Goal: Task Accomplishment & Management: Use online tool/utility

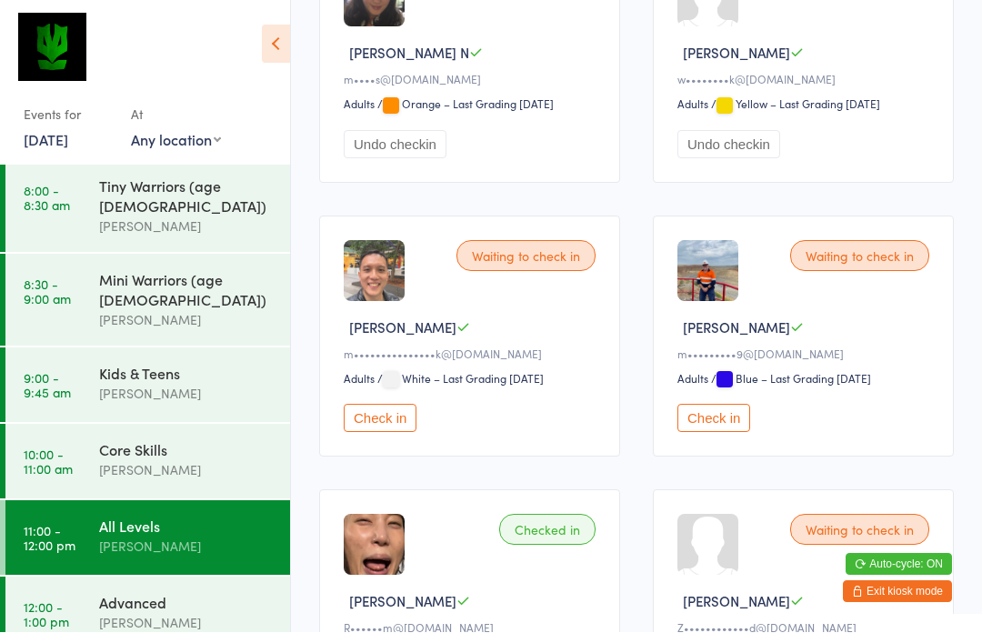
scroll to position [926, 0]
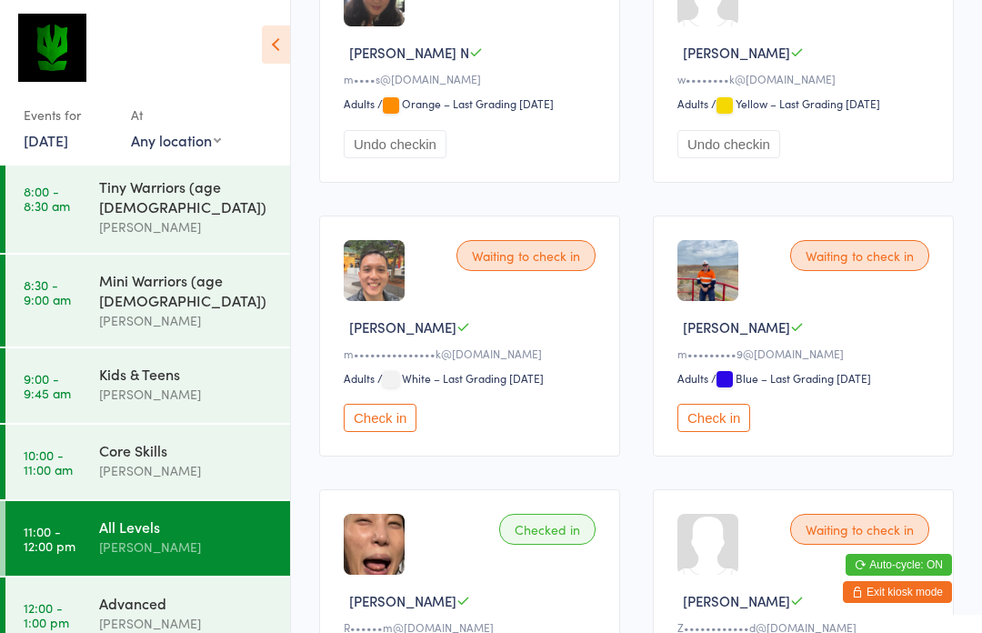
click at [715, 432] on button "Check in" at bounding box center [713, 418] width 73 height 28
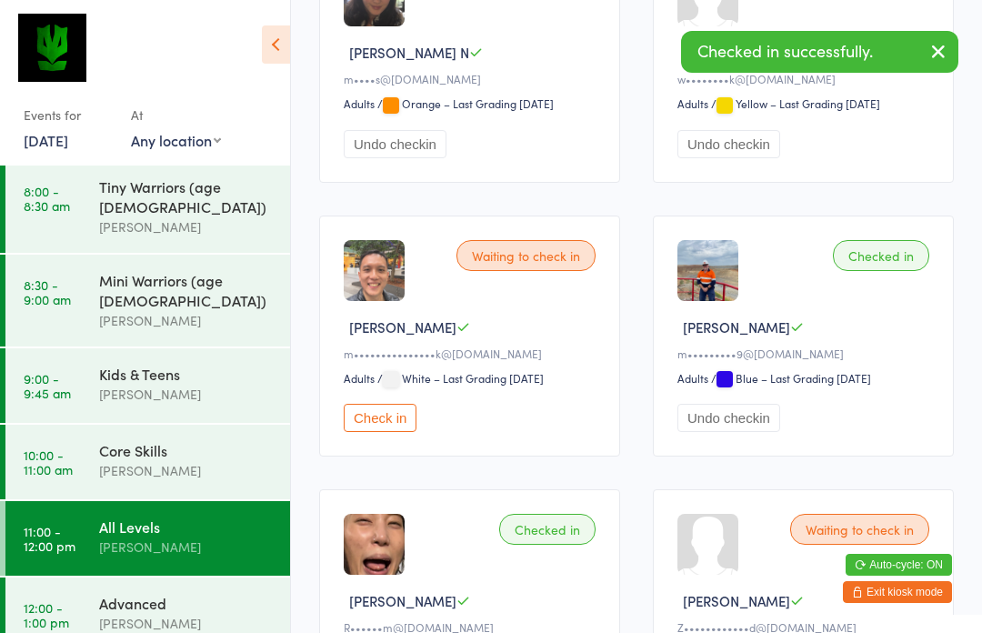
click at [154, 613] on div "[PERSON_NAME]" at bounding box center [186, 623] width 175 height 21
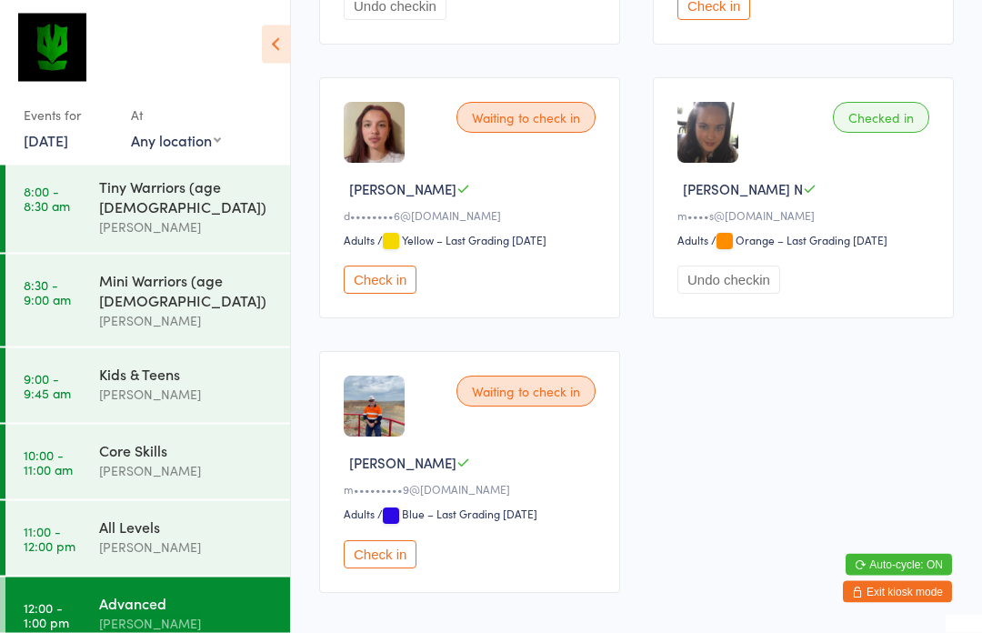
scroll to position [570, 0]
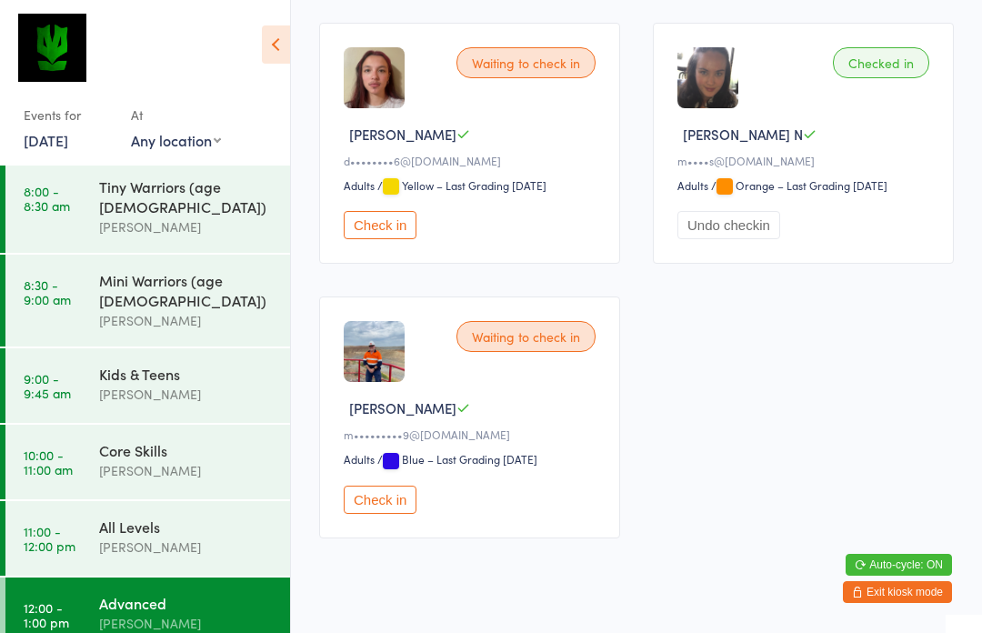
click at [379, 514] on button "Check in" at bounding box center [380, 499] width 73 height 28
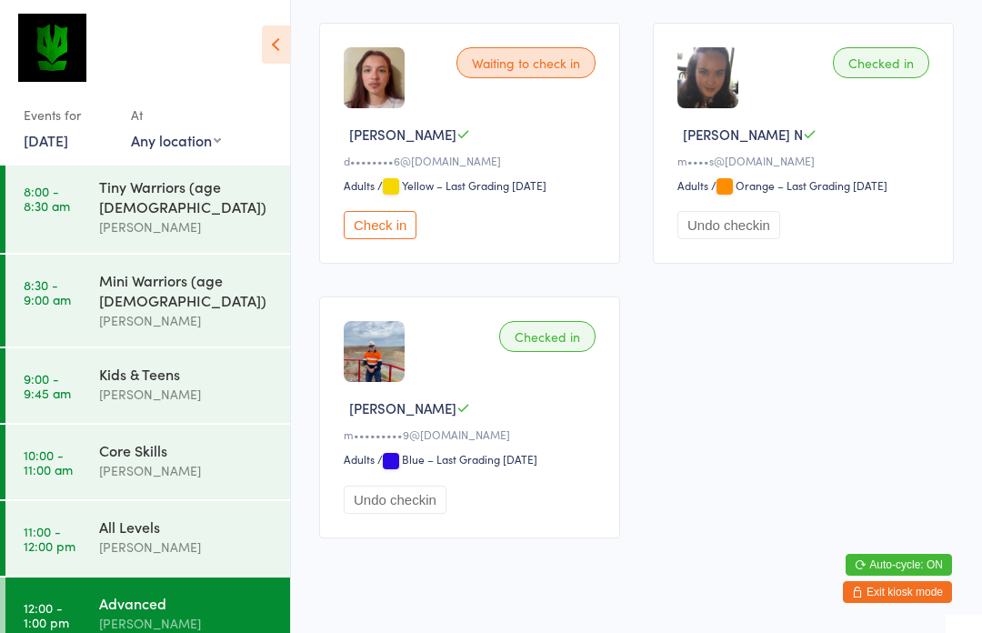
click at [196, 536] on div "[PERSON_NAME]" at bounding box center [186, 546] width 175 height 21
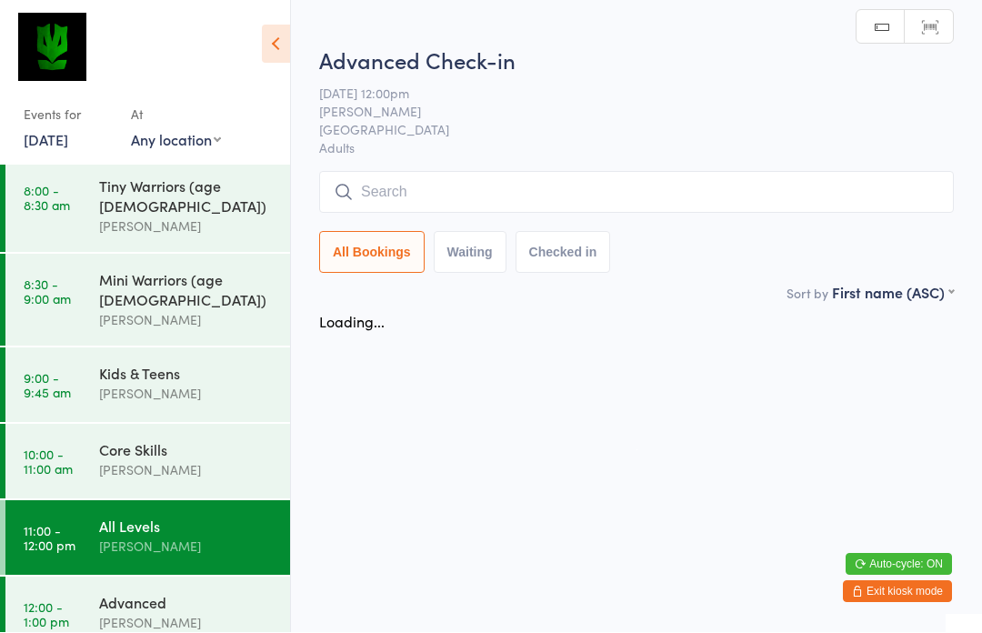
scroll to position [1, 0]
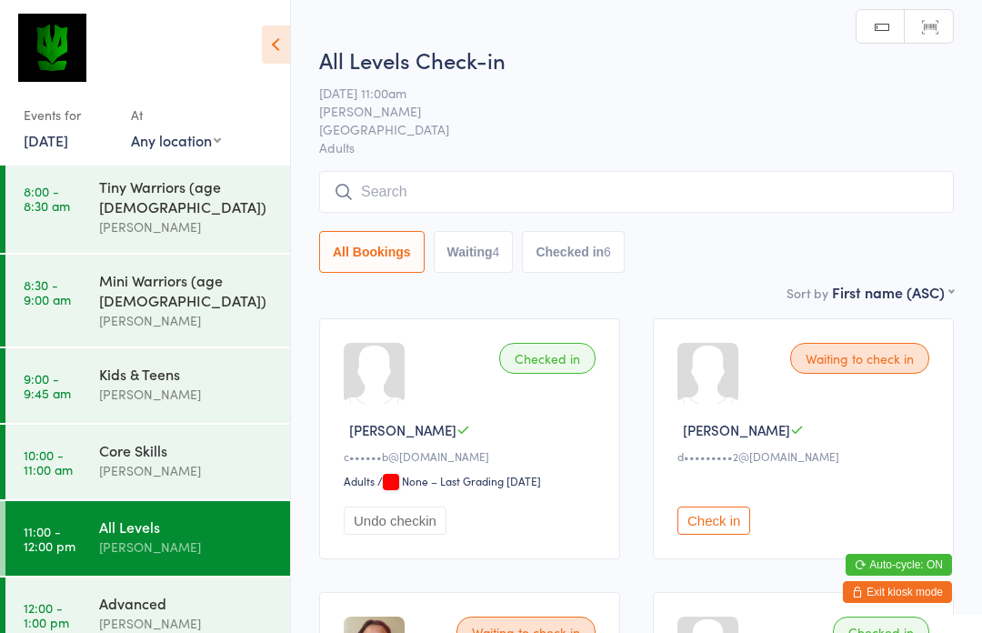
click at [707, 533] on button "Check in" at bounding box center [713, 520] width 73 height 28
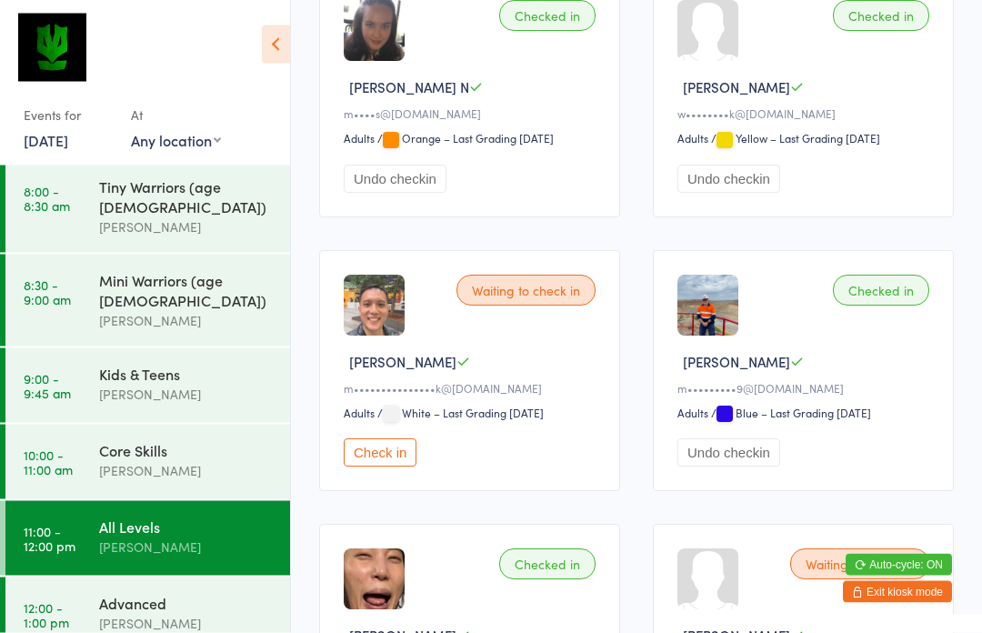
scroll to position [891, 0]
click at [389, 466] on button "Check in" at bounding box center [380, 452] width 73 height 28
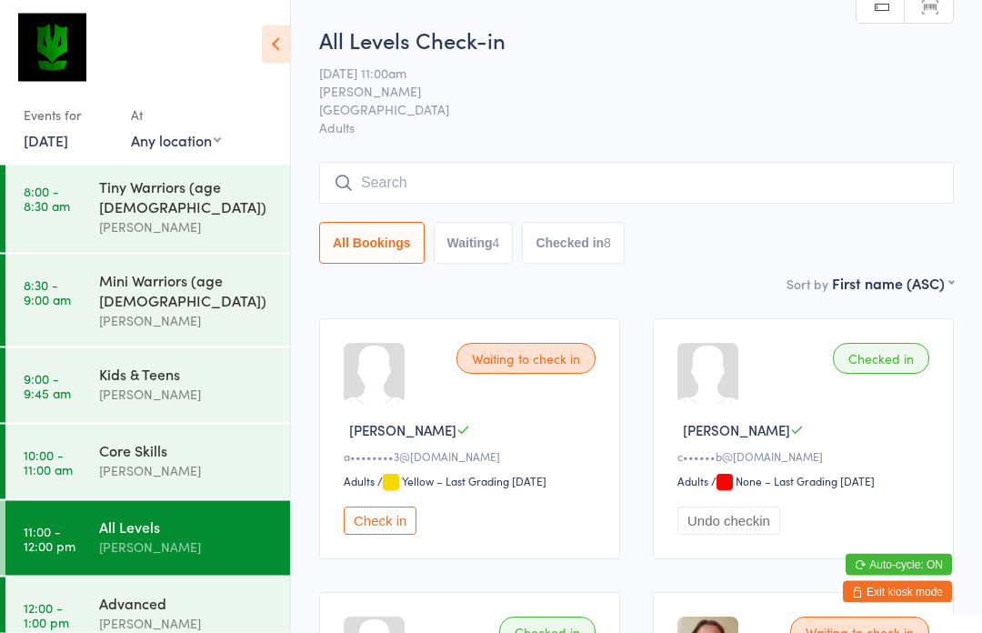
scroll to position [0, 0]
click at [497, 195] on input "search" at bounding box center [636, 184] width 635 height 42
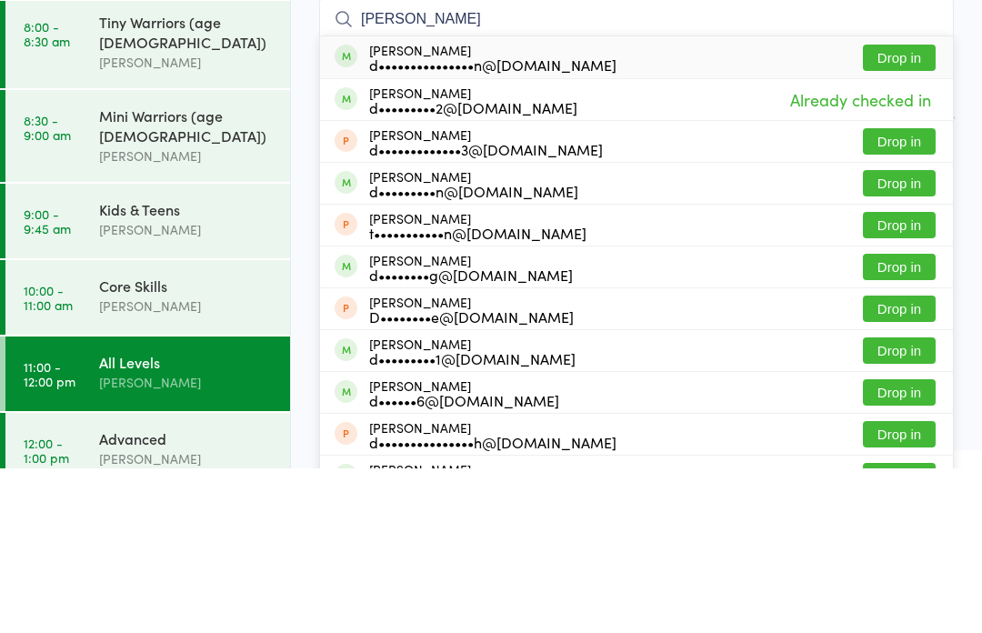
type input "[PERSON_NAME]"
click at [497, 222] on div "d•••••••••••••••n@[DOMAIN_NAME]" at bounding box center [492, 229] width 247 height 15
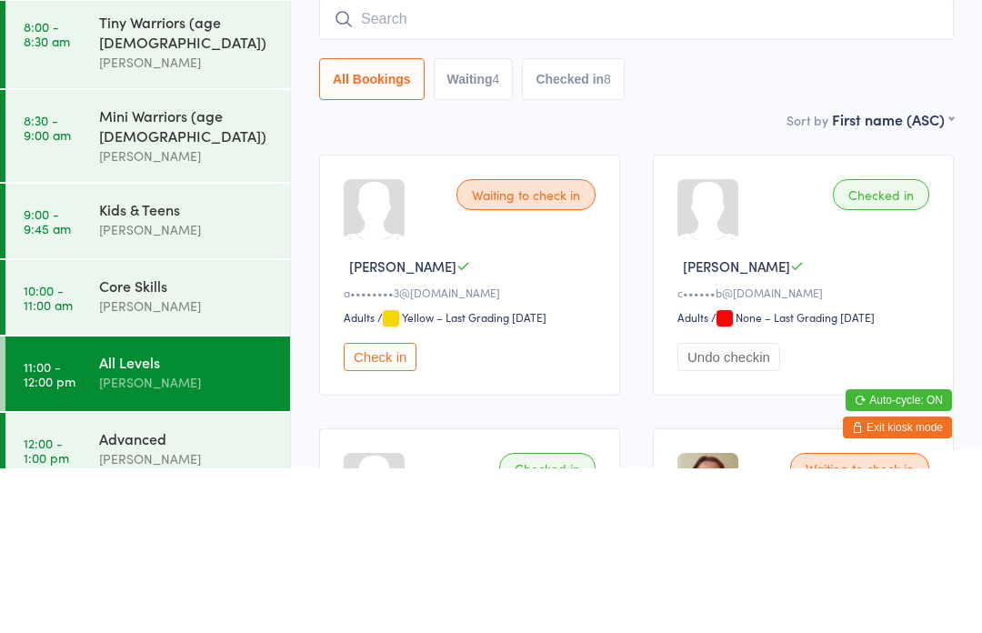
scroll to position [165, 0]
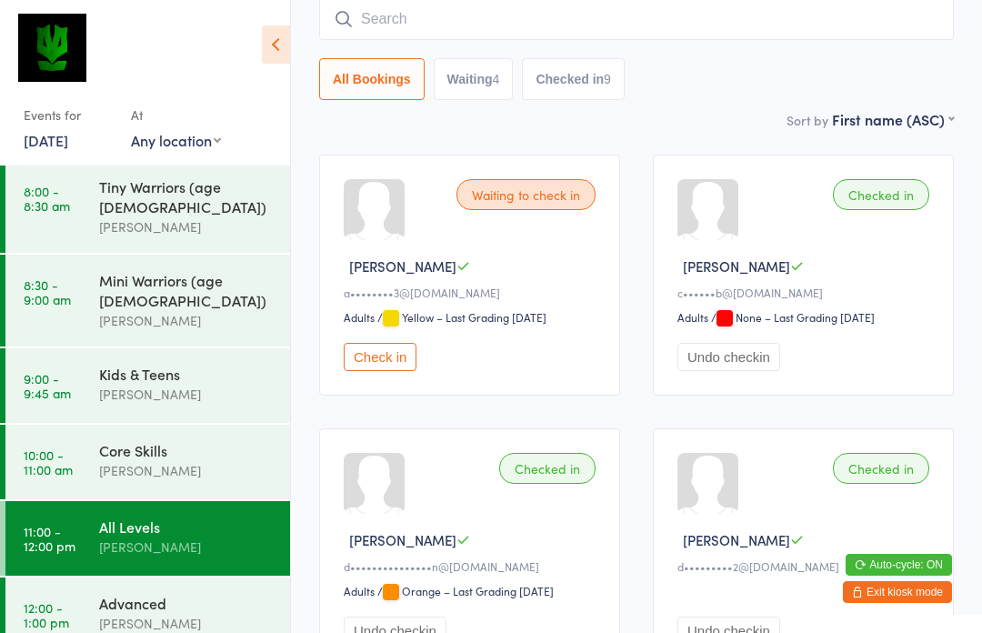
click at [516, 20] on input "search" at bounding box center [636, 19] width 635 height 42
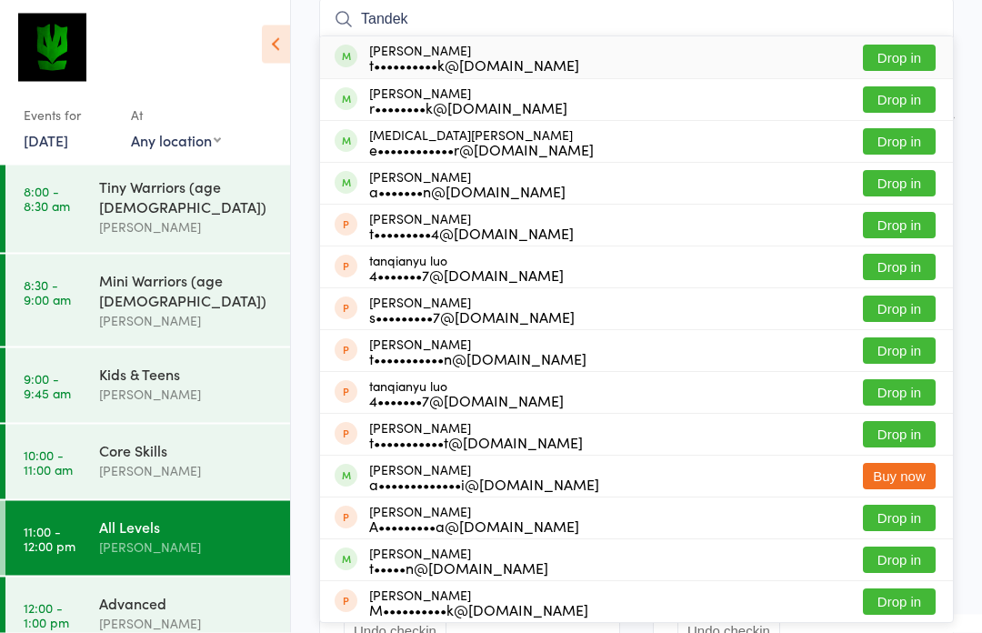
type input "Tandek"
click at [164, 66] on div at bounding box center [136, 52] width 225 height 65
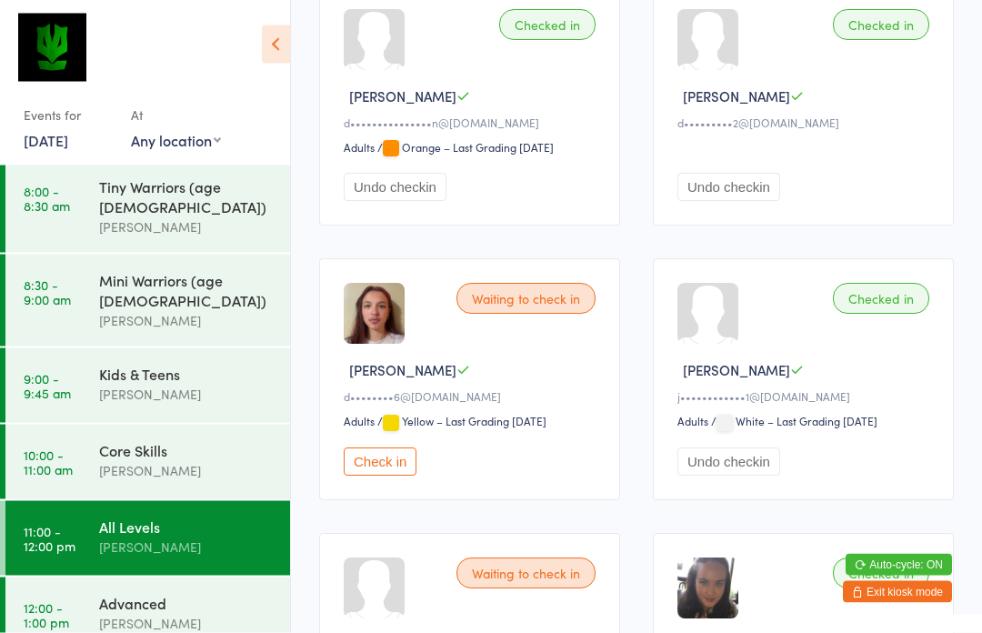
click at [394, 476] on button "Check in" at bounding box center [380, 462] width 73 height 28
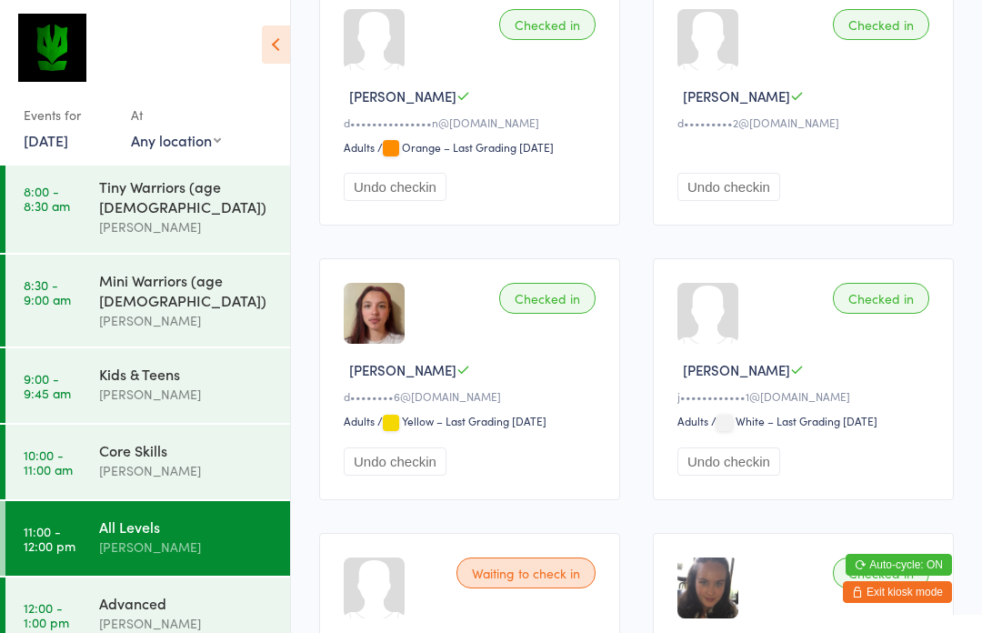
click at [200, 516] on div "All Levels" at bounding box center [186, 526] width 175 height 20
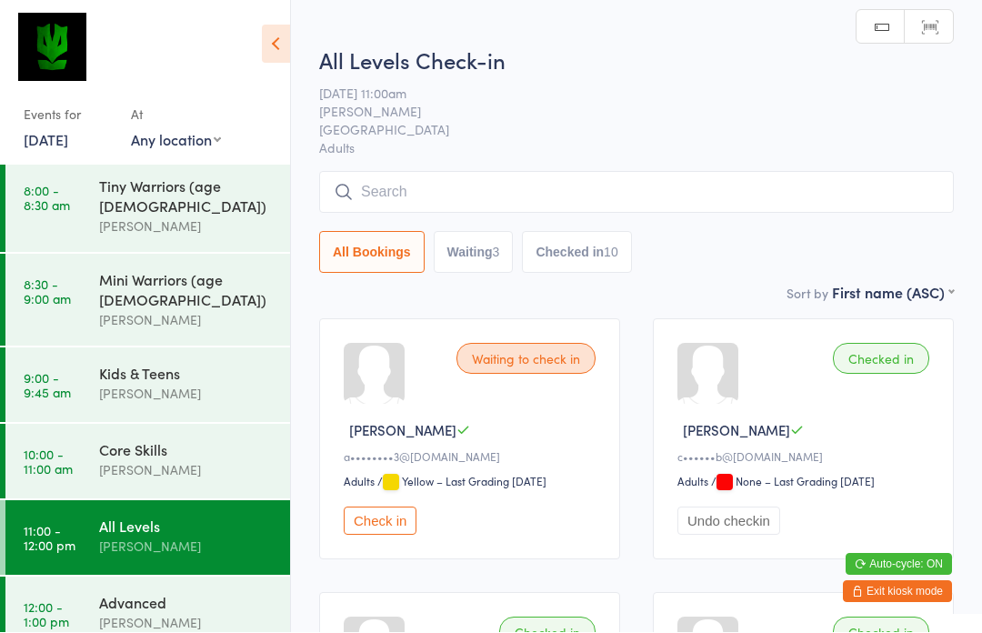
scroll to position [1, 0]
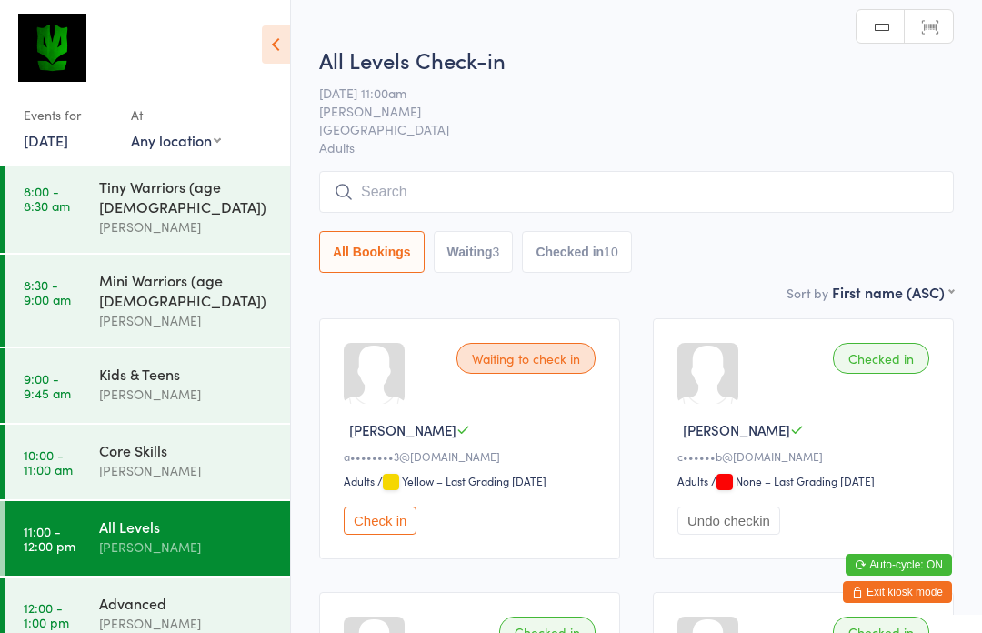
click at [465, 192] on input "search" at bounding box center [636, 192] width 635 height 42
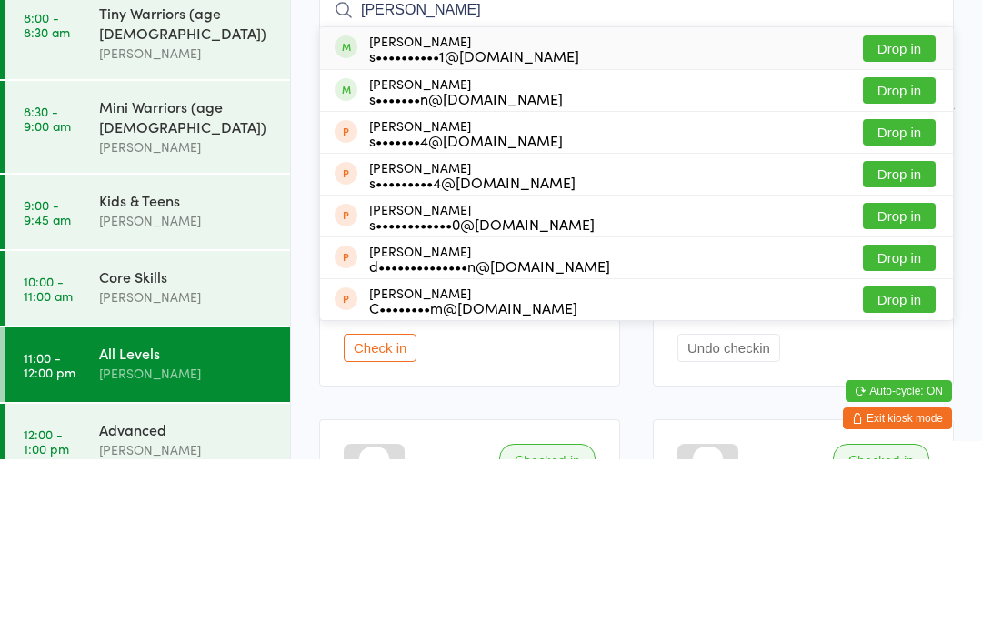
type input "[PERSON_NAME]"
click at [888, 209] on button "Drop in" at bounding box center [899, 222] width 73 height 26
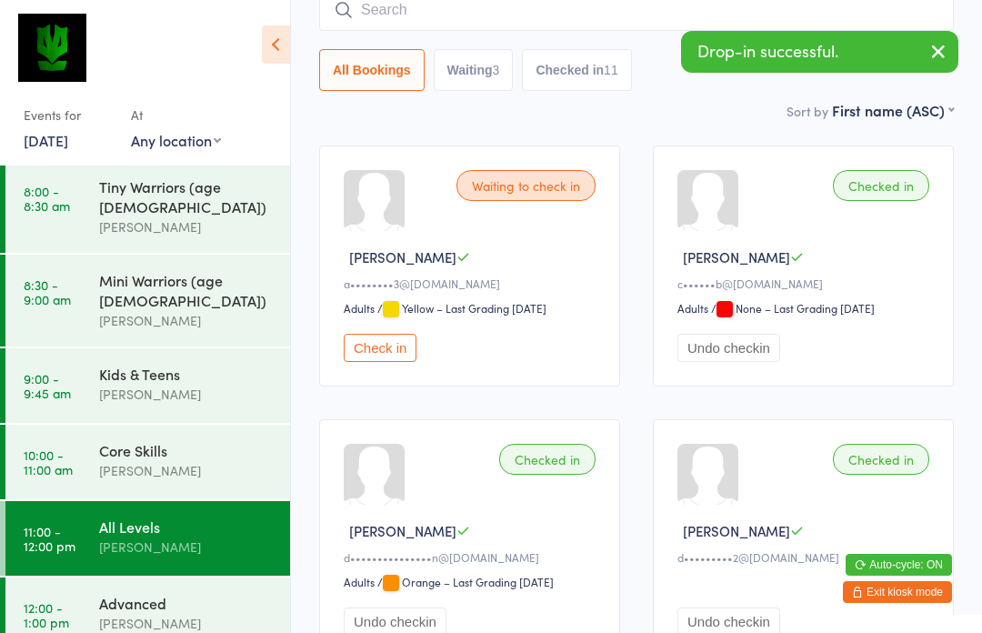
click at [169, 613] on div "[PERSON_NAME]" at bounding box center [186, 623] width 175 height 21
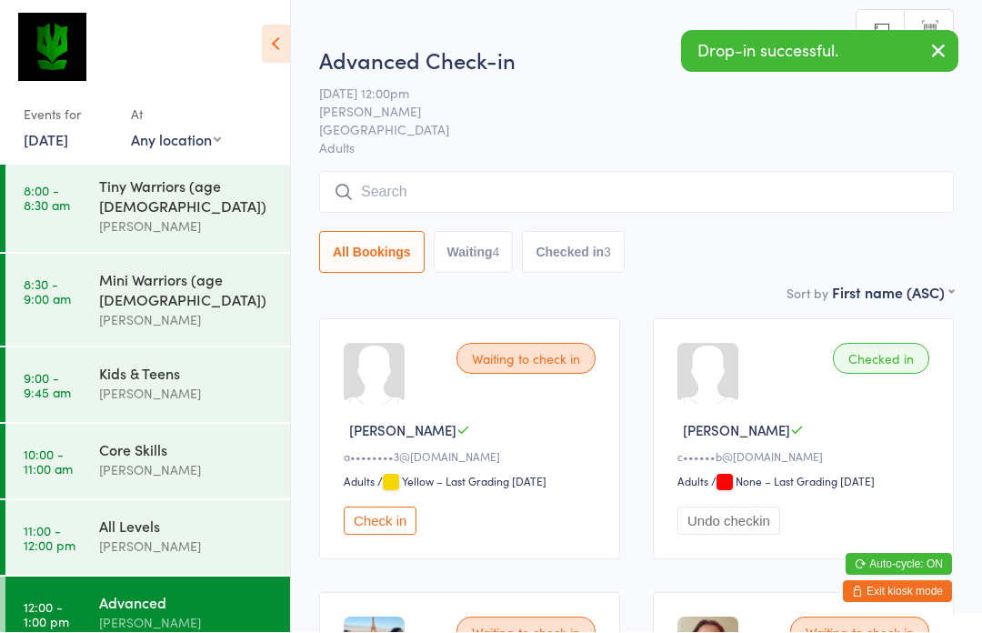
scroll to position [1, 0]
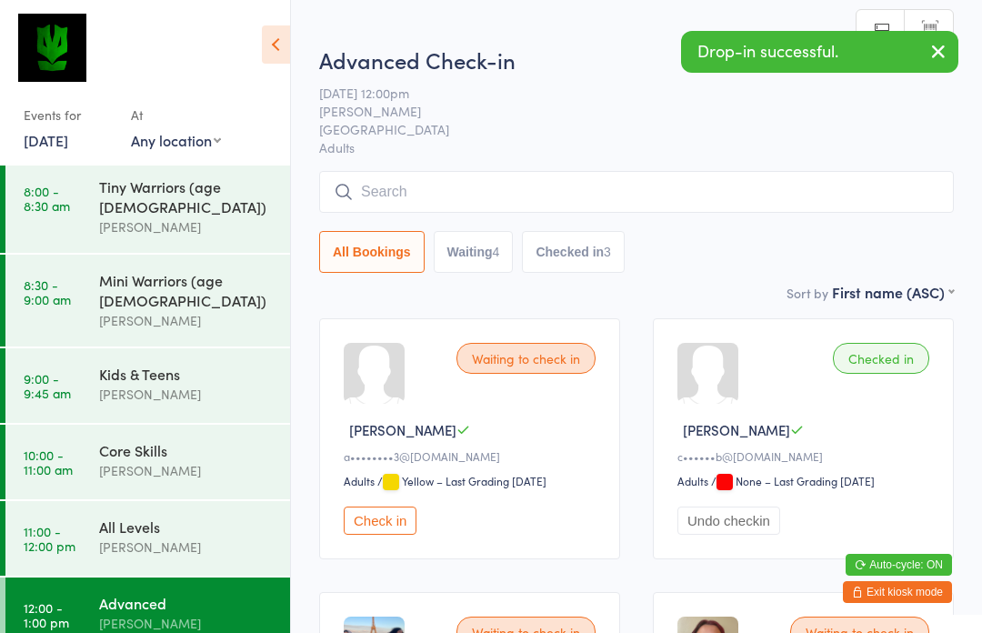
click at [502, 203] on input "search" at bounding box center [636, 192] width 635 height 42
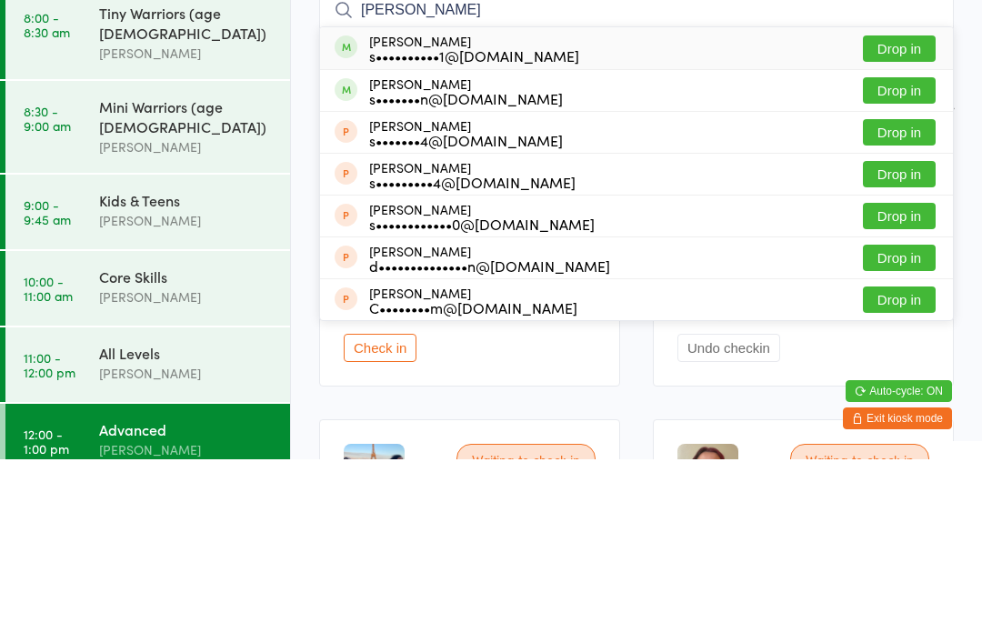
type input "[PERSON_NAME]"
click at [893, 209] on button "Drop in" at bounding box center [899, 222] width 73 height 26
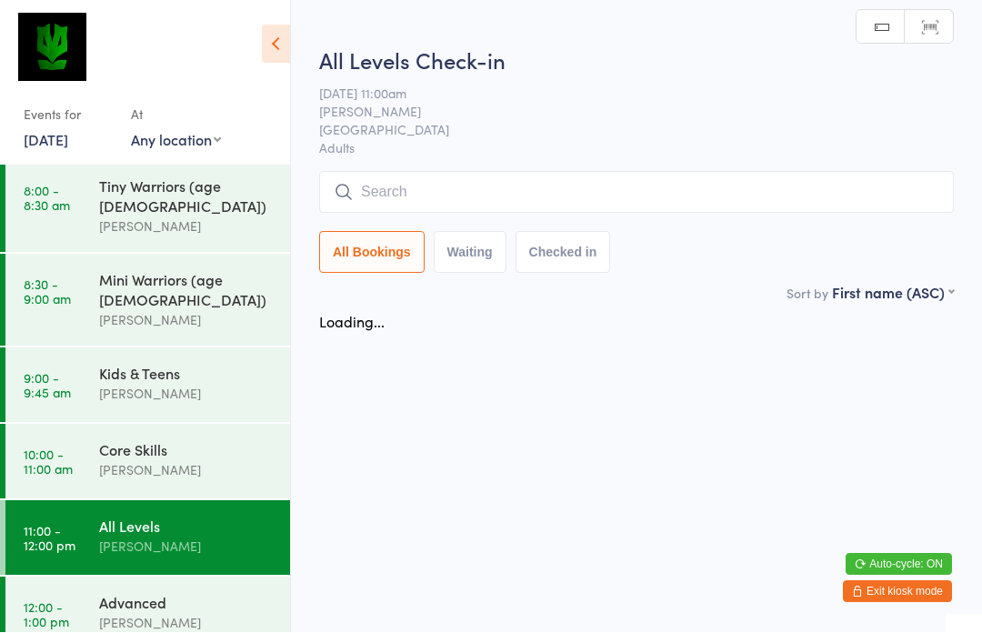
scroll to position [1, 0]
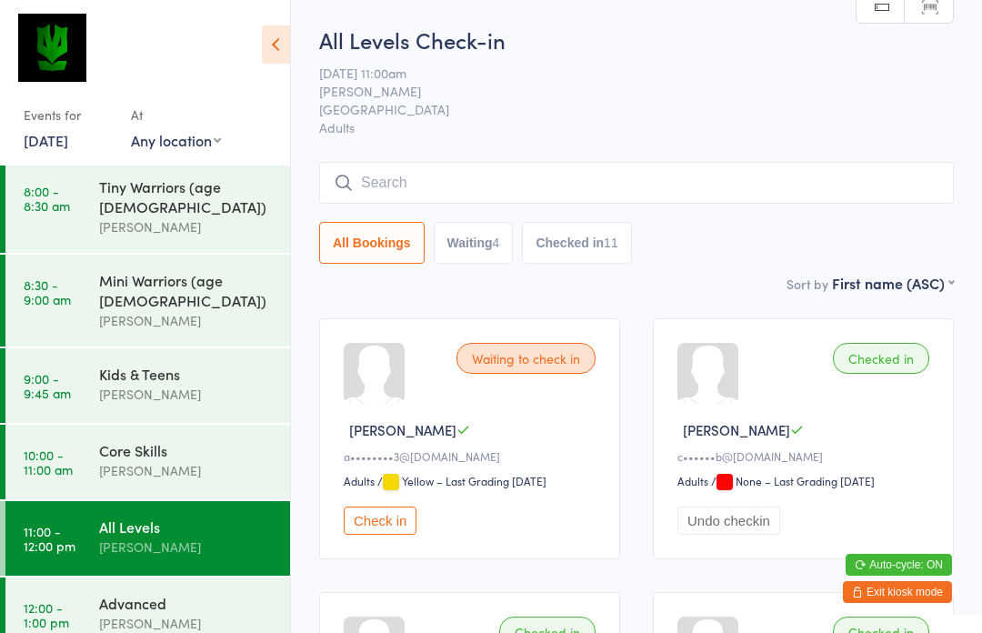
click at [391, 535] on button "Check in" at bounding box center [380, 520] width 73 height 28
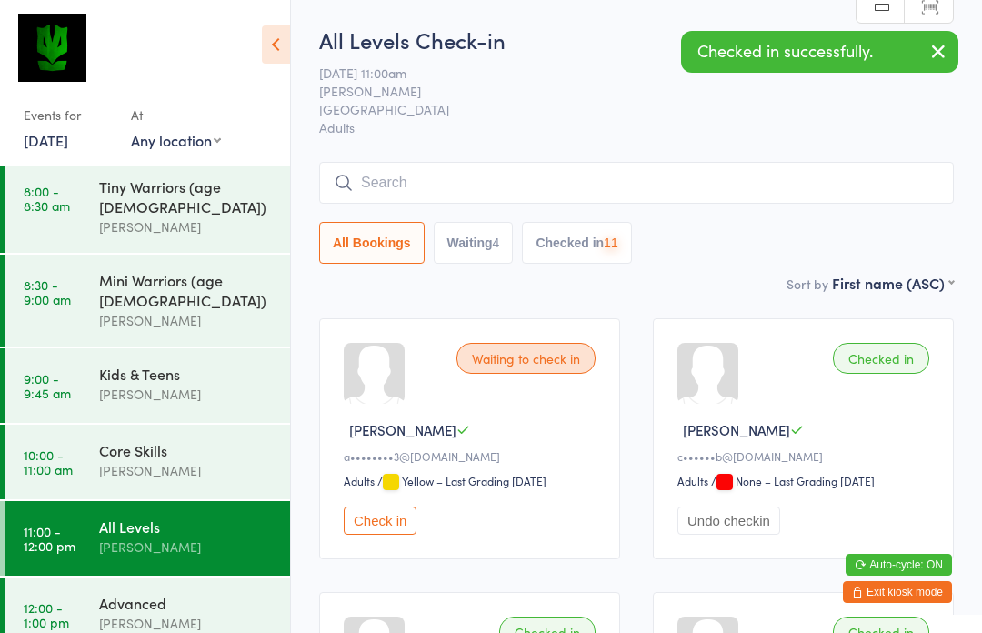
click at [197, 593] on div "Advanced" at bounding box center [186, 603] width 175 height 20
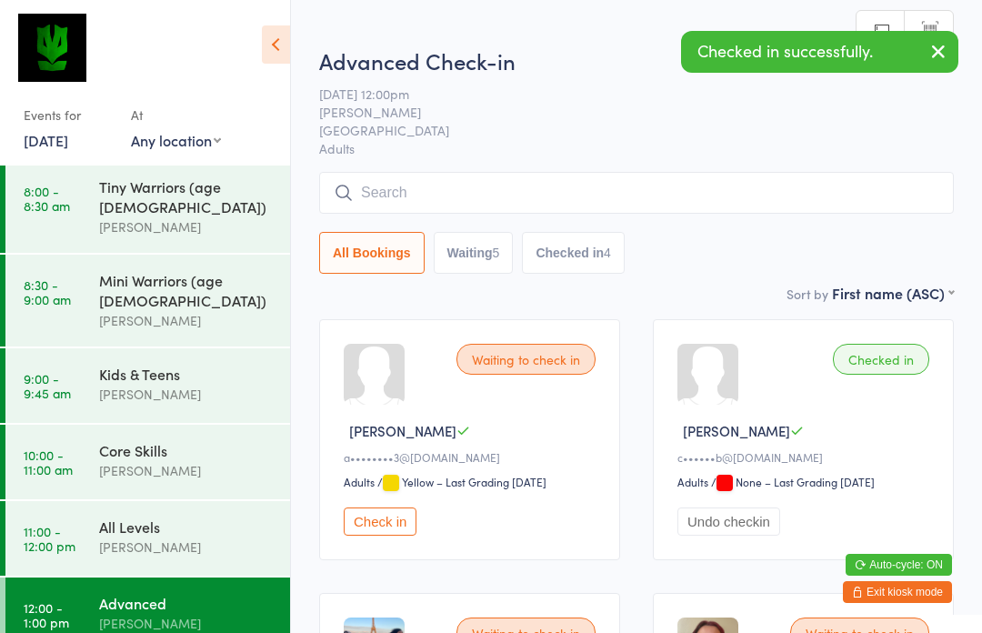
click at [395, 535] on button "Check in" at bounding box center [380, 521] width 73 height 28
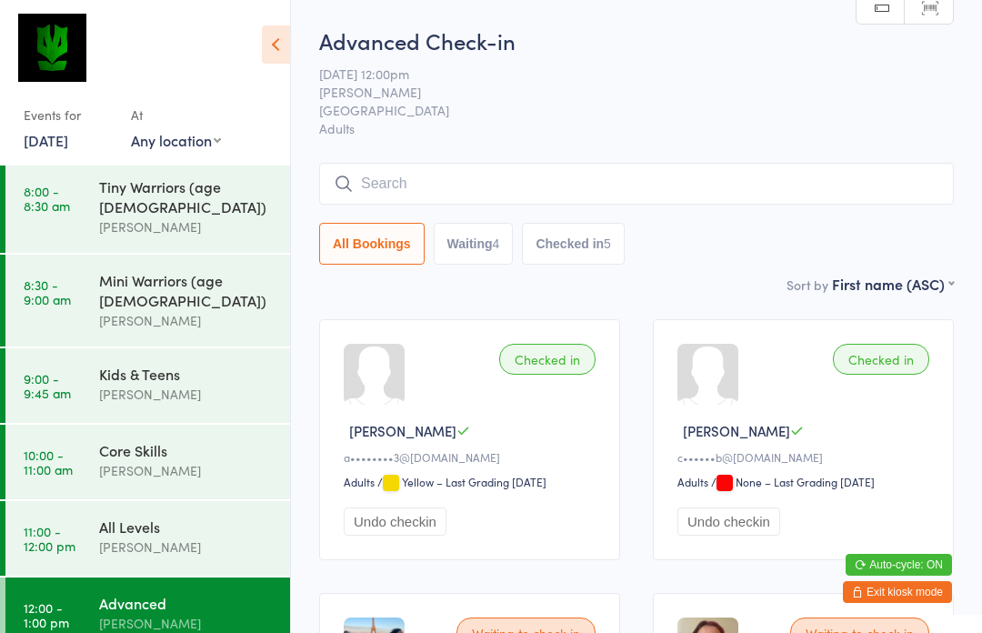
click at [216, 425] on div "Core Skills [PERSON_NAME]" at bounding box center [194, 461] width 191 height 72
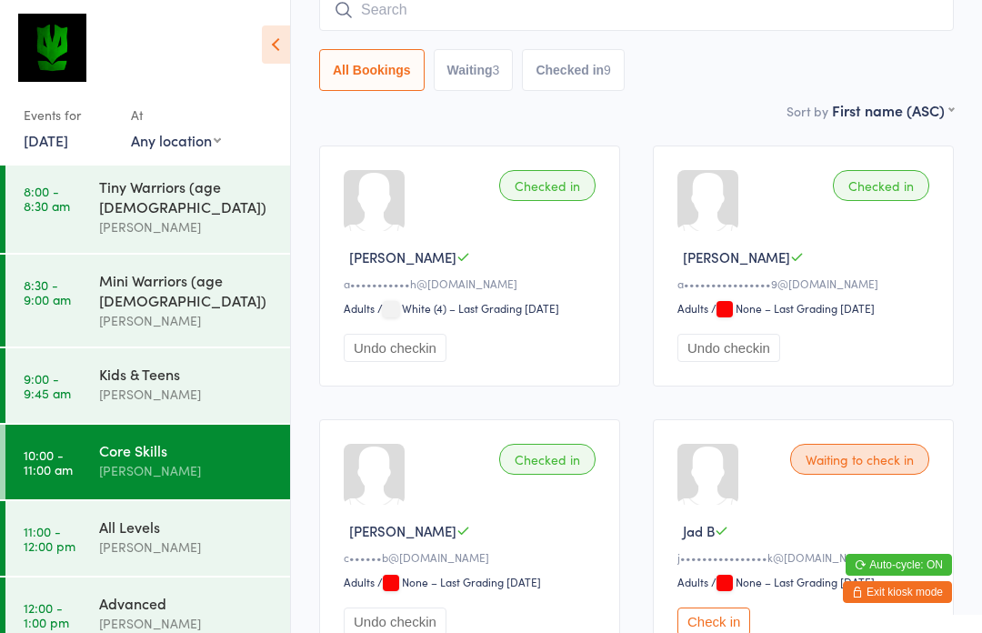
scroll to position [172, 0]
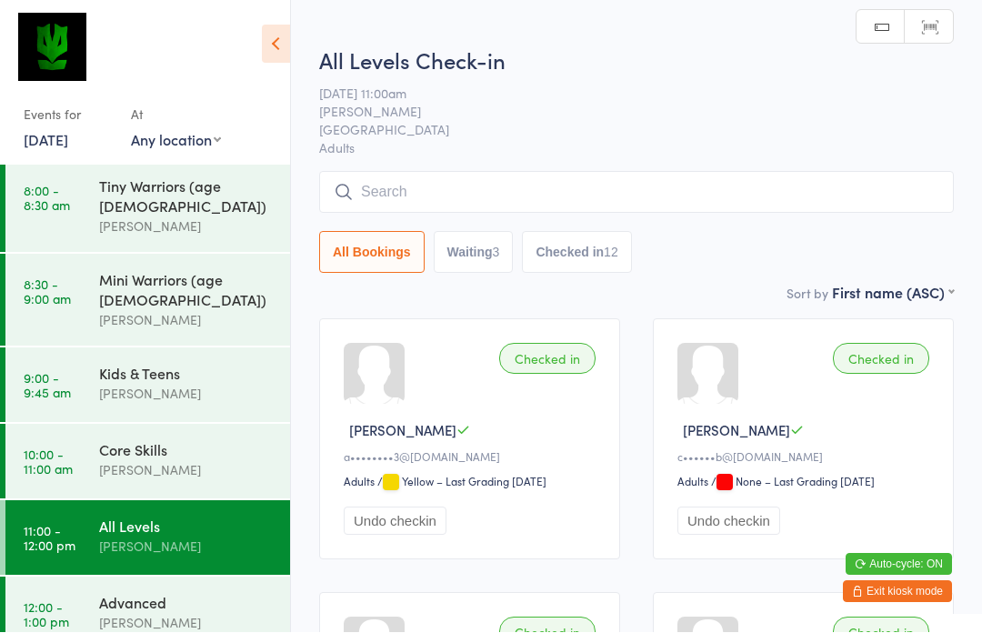
scroll to position [1, 0]
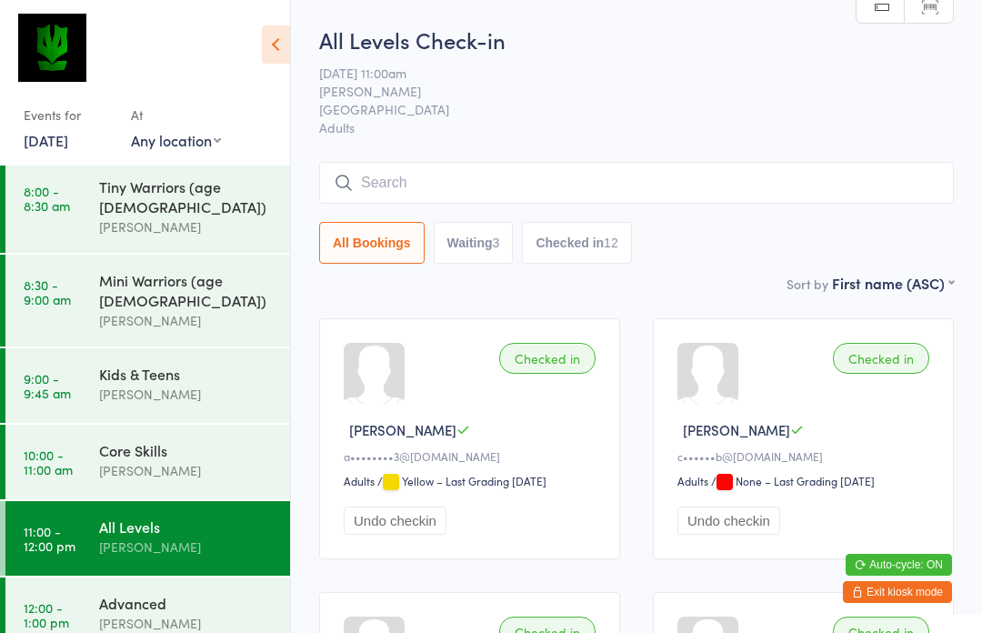
click at [395, 181] on input "search" at bounding box center [636, 183] width 635 height 42
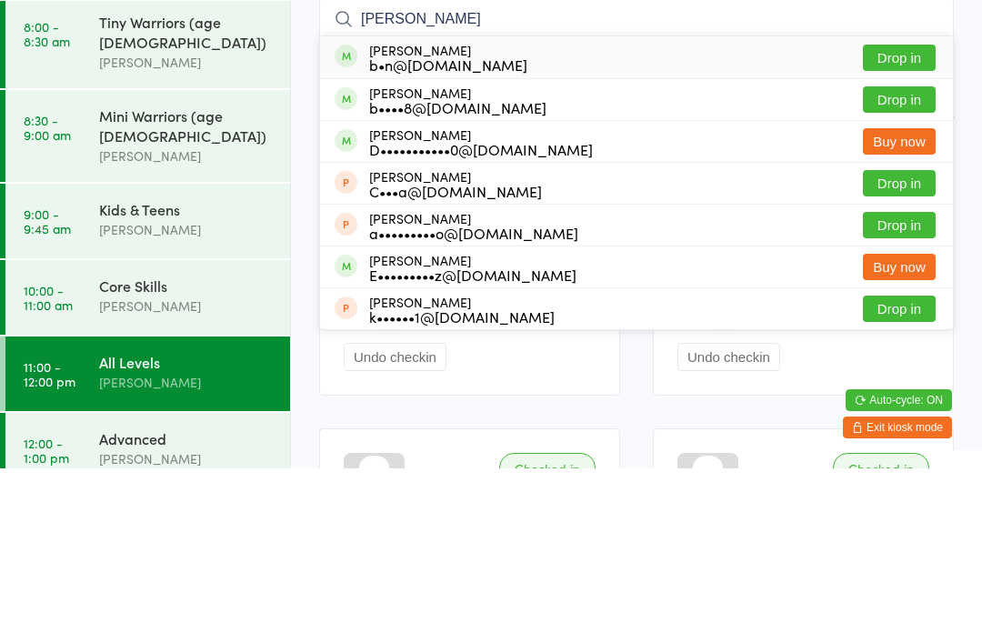
type input "[PERSON_NAME]"
click at [909, 209] on button "Drop in" at bounding box center [899, 222] width 73 height 26
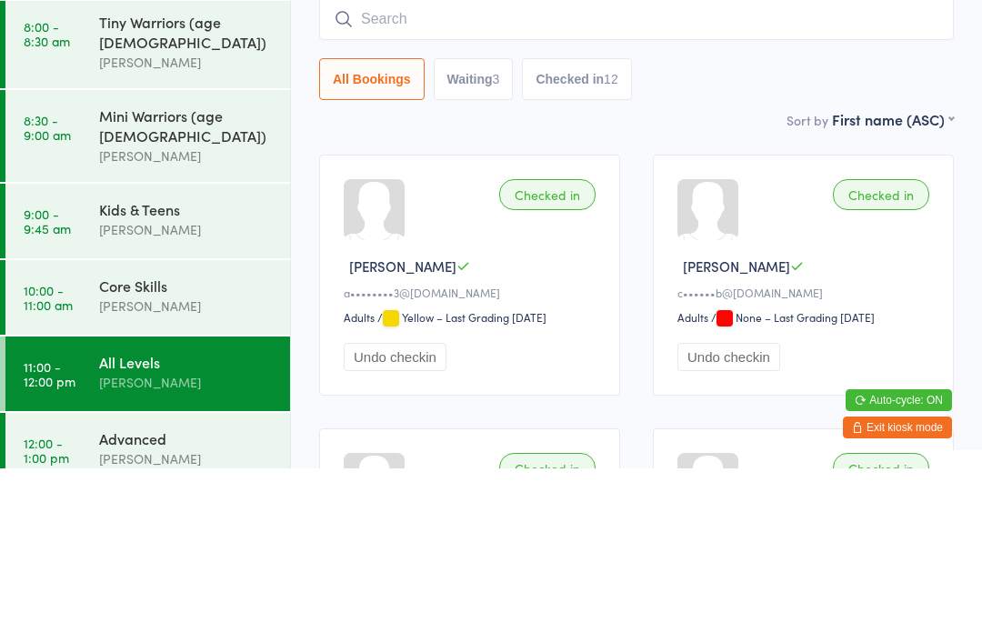
scroll to position [165, 0]
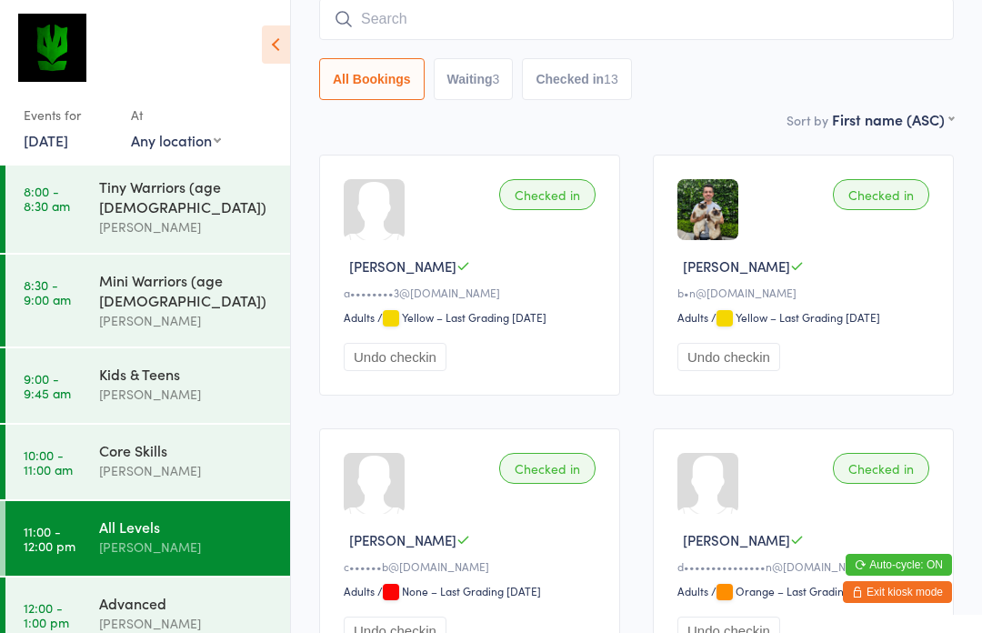
click at [191, 613] on div "[PERSON_NAME]" at bounding box center [186, 623] width 175 height 21
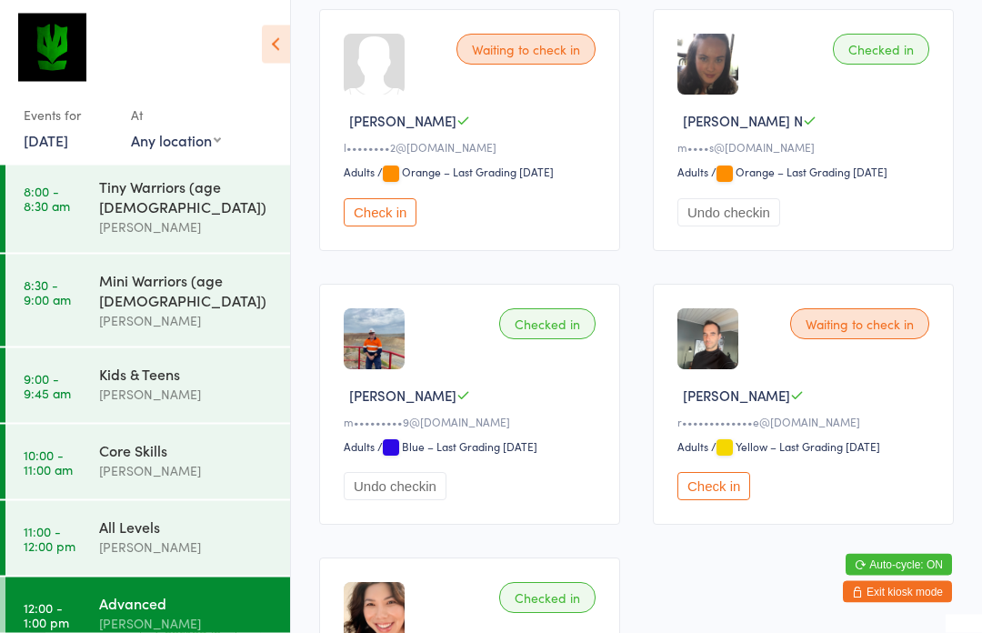
scroll to position [857, 0]
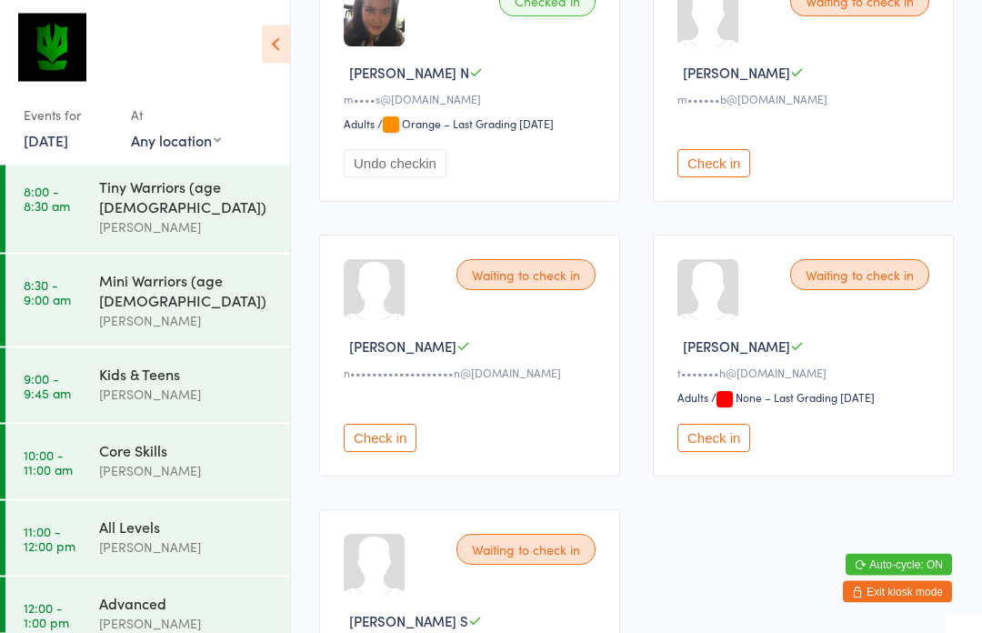
scroll to position [632, 0]
click at [163, 613] on div "[PERSON_NAME]" at bounding box center [186, 623] width 175 height 21
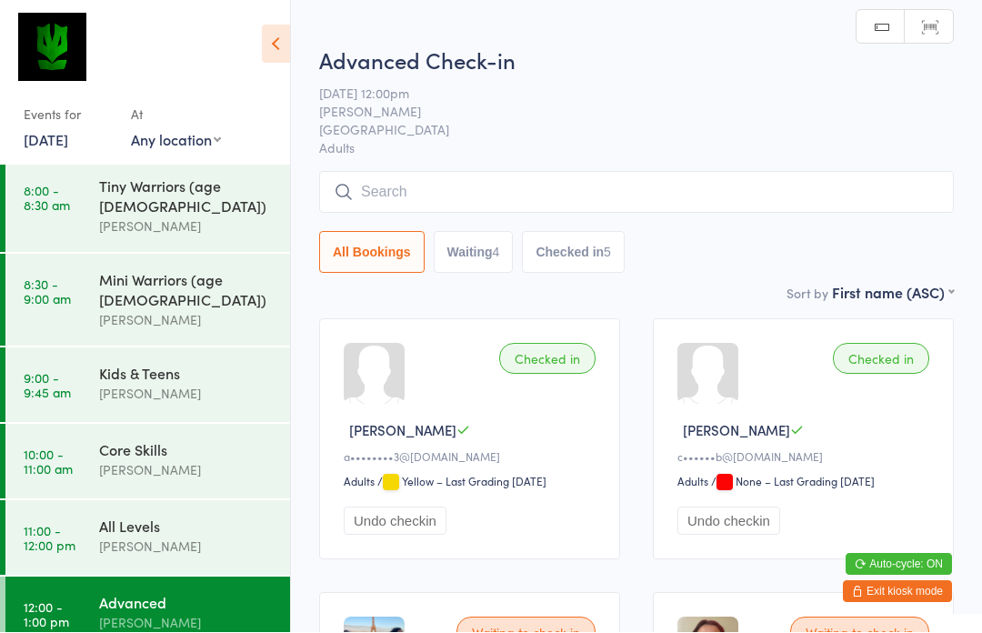
scroll to position [1, 0]
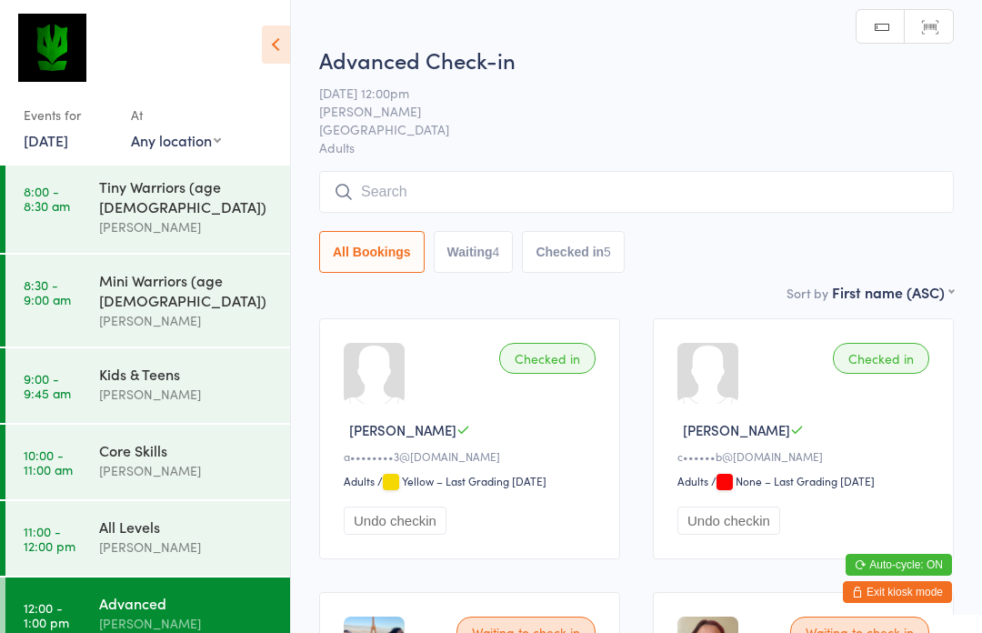
click at [175, 460] on div "[PERSON_NAME]" at bounding box center [186, 470] width 175 height 21
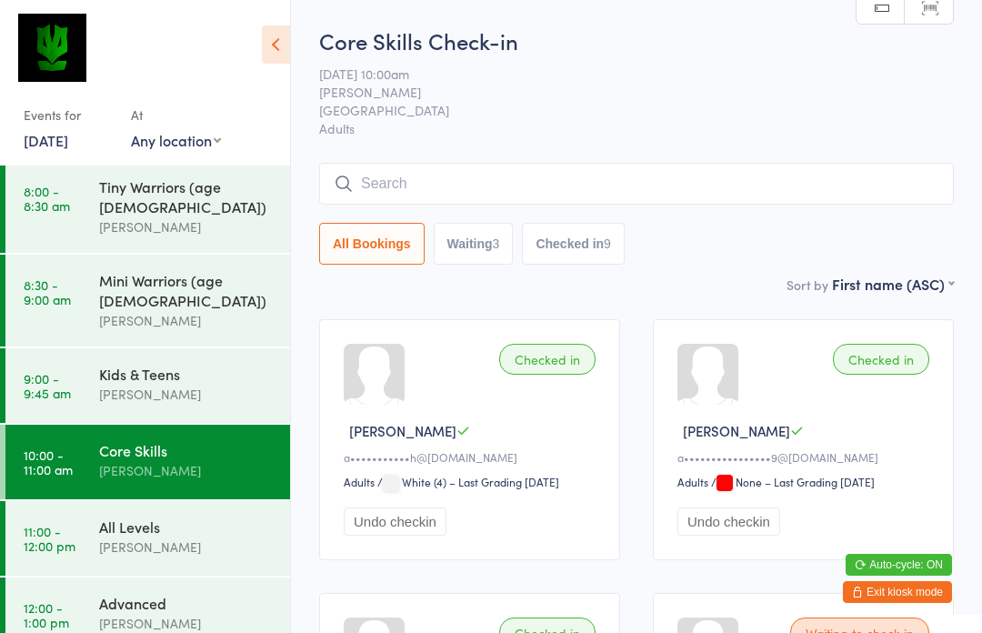
click at [515, 186] on input "search" at bounding box center [636, 184] width 635 height 42
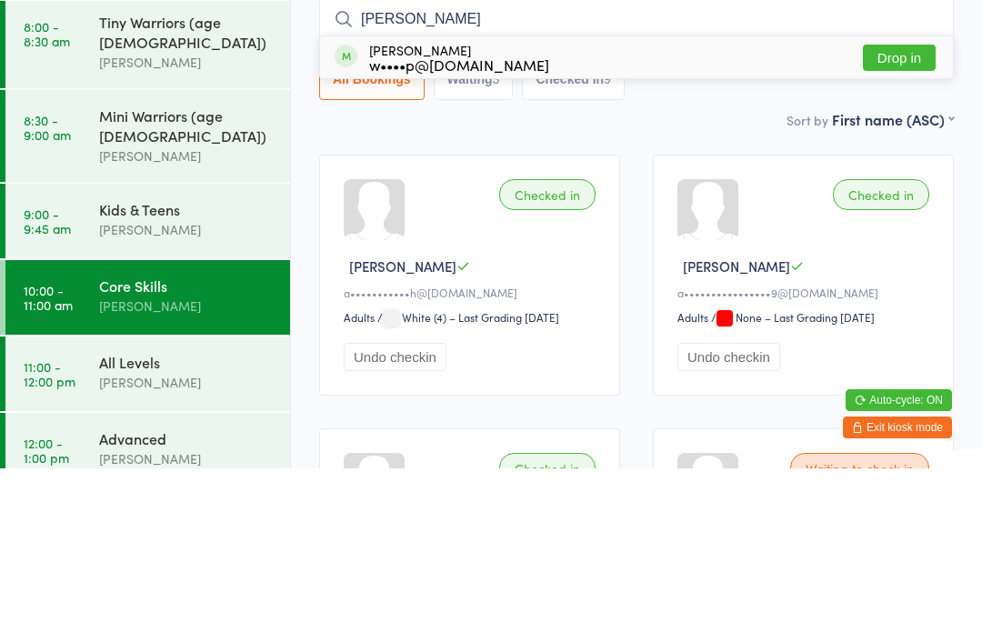
type input "[PERSON_NAME]"
click at [885, 209] on button "Drop in" at bounding box center [899, 222] width 73 height 26
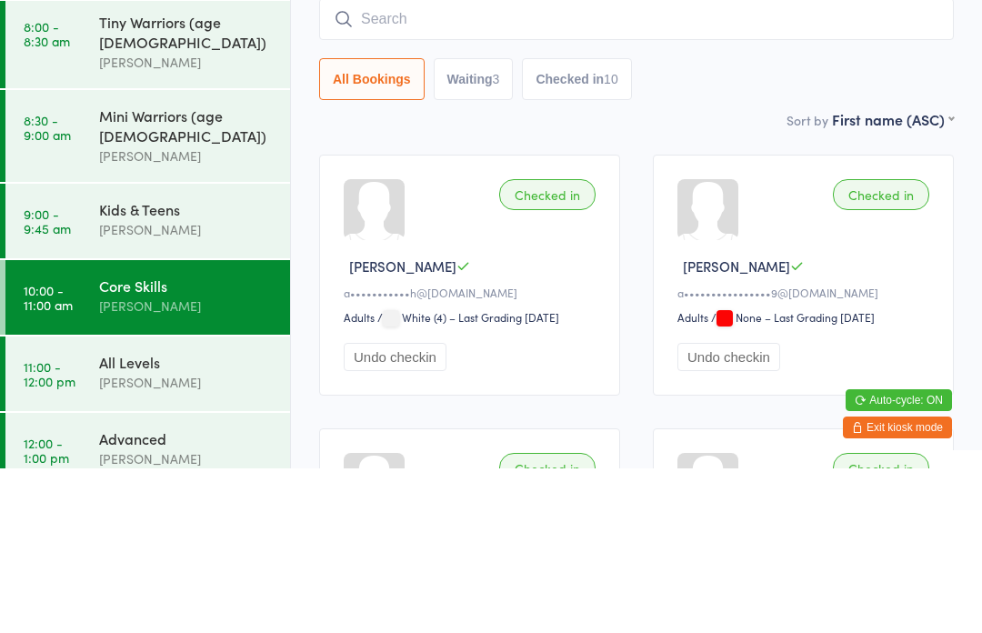
scroll to position [165, 0]
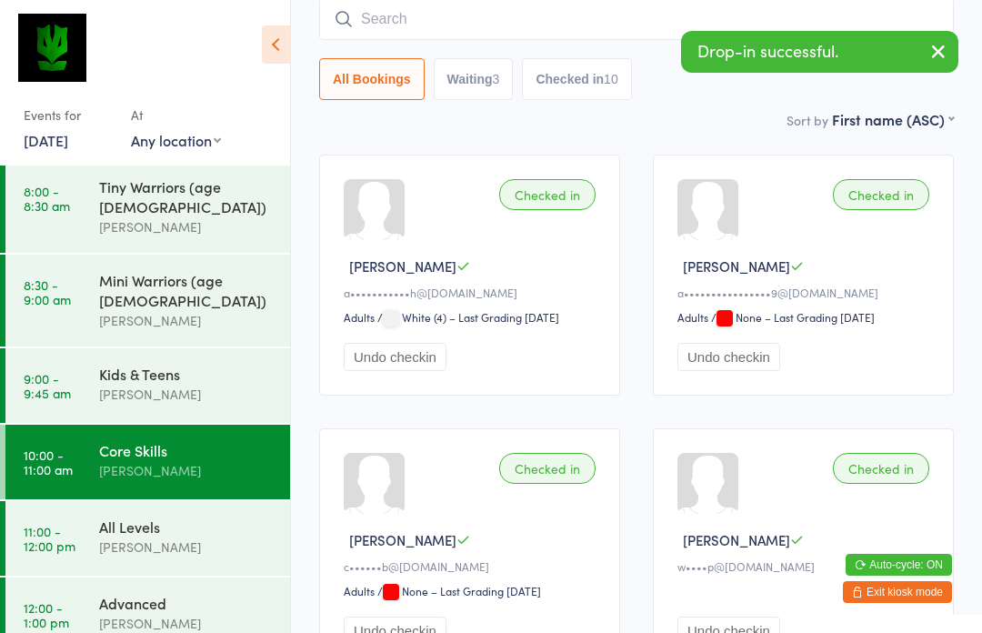
click at [210, 536] on div "[PERSON_NAME]" at bounding box center [186, 546] width 175 height 21
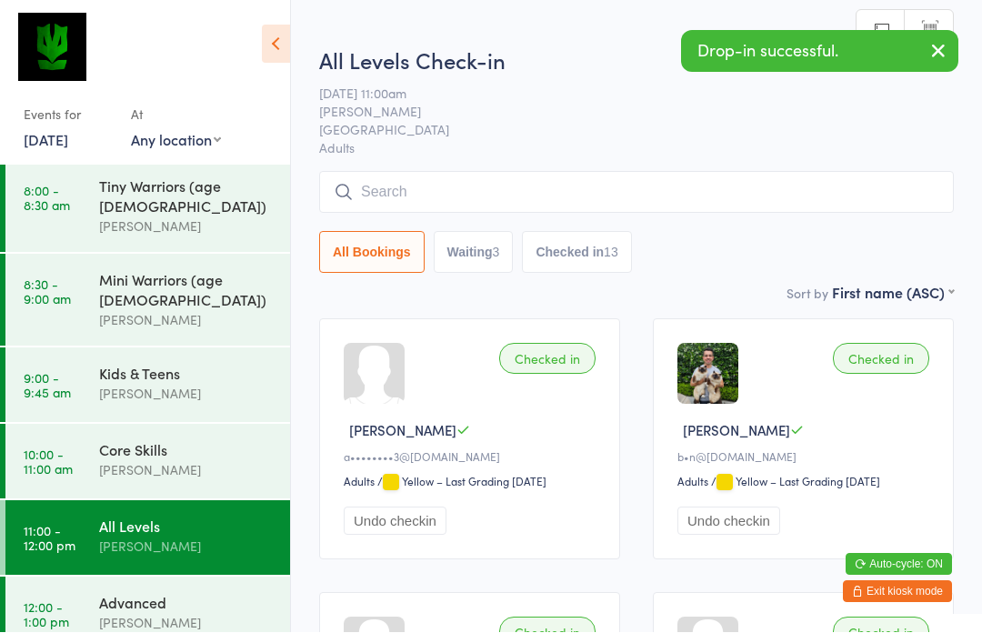
scroll to position [1, 0]
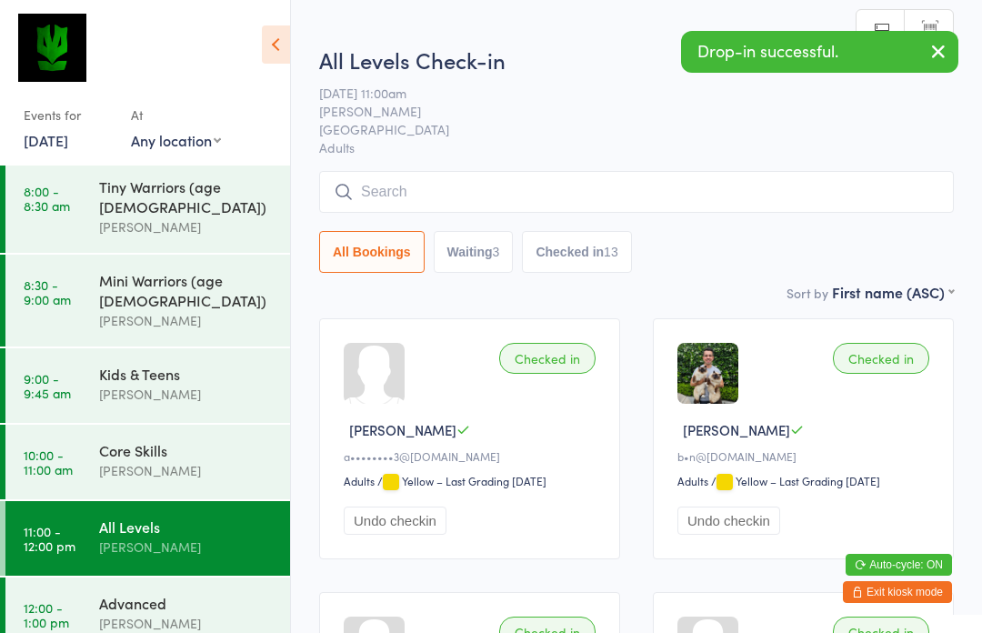
click at [483, 205] on input "search" at bounding box center [636, 192] width 635 height 42
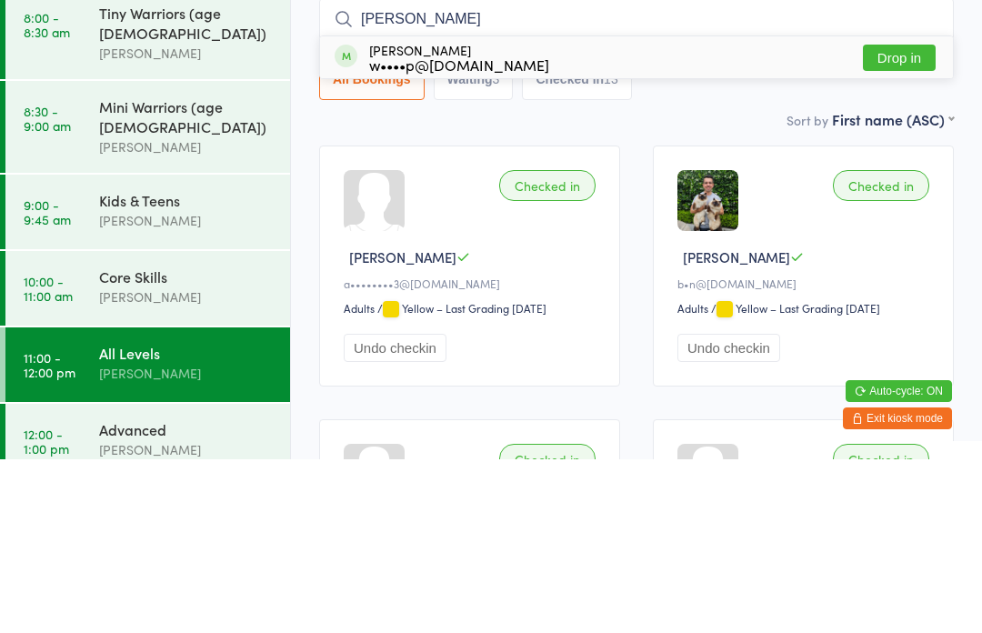
type input "[PERSON_NAME]"
click at [893, 218] on button "Drop in" at bounding box center [899, 231] width 73 height 26
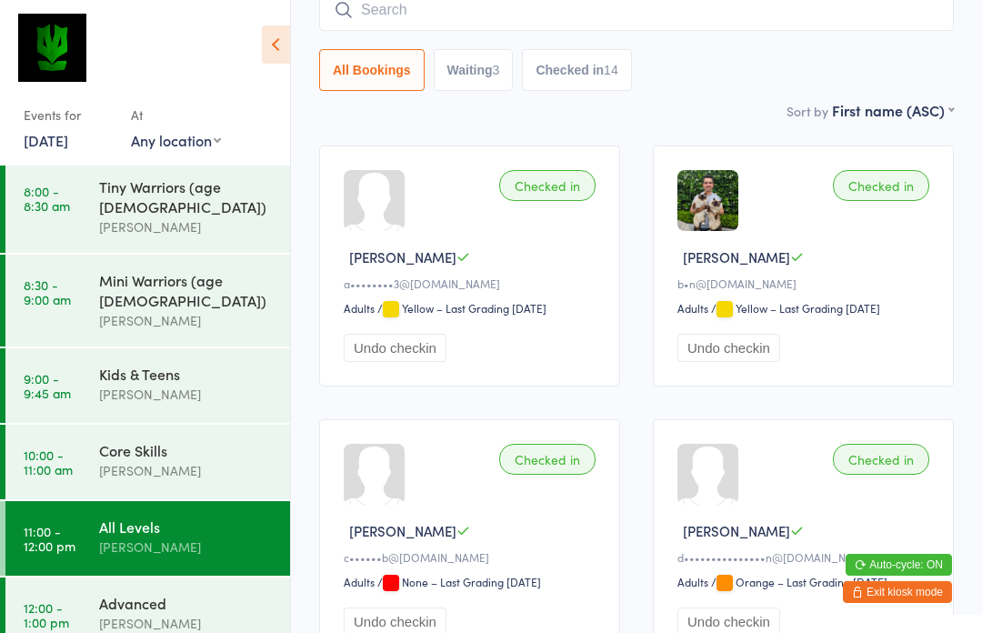
click at [184, 440] on div "Core Skills" at bounding box center [186, 450] width 175 height 20
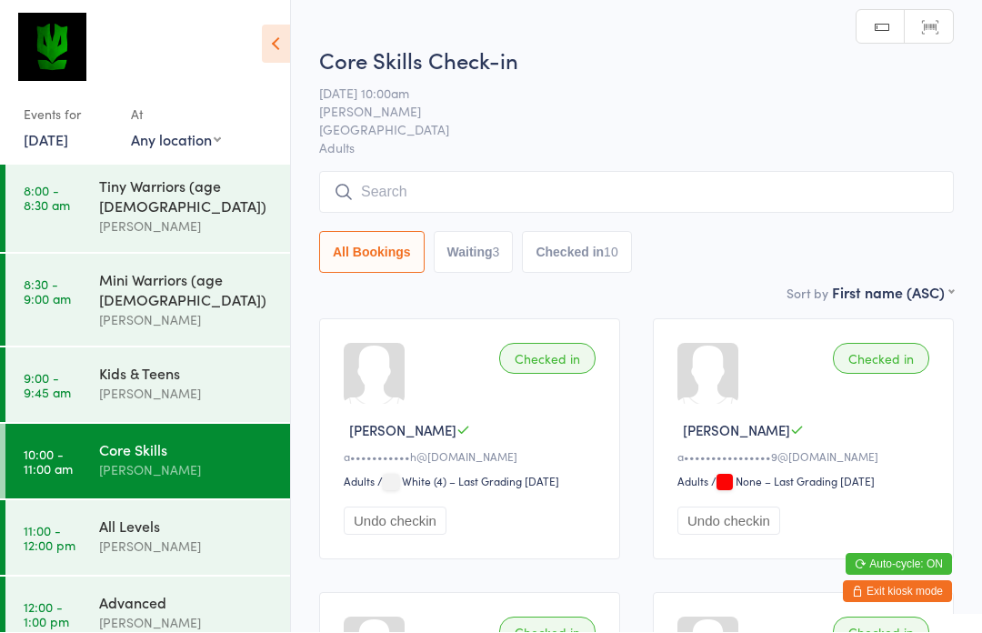
scroll to position [1, 0]
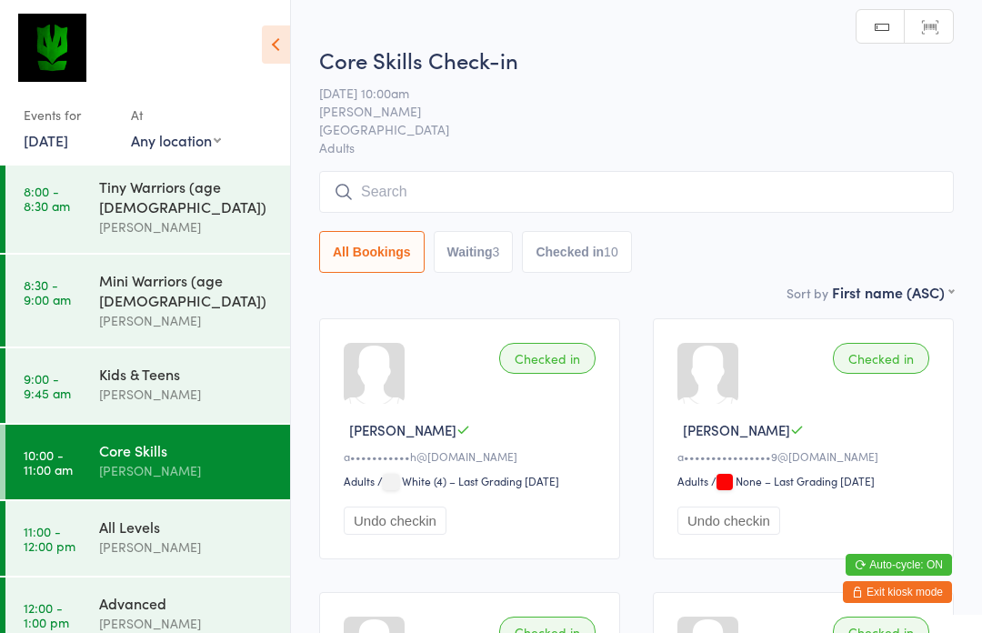
click at [572, 208] on input "search" at bounding box center [636, 192] width 635 height 42
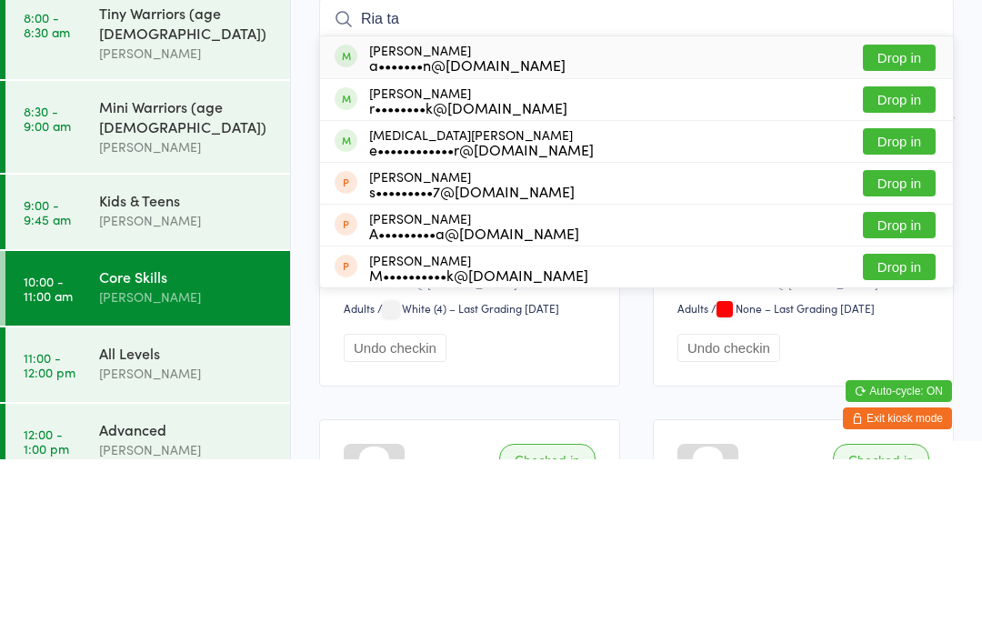
type input "Ria ta"
click at [906, 218] on button "Drop in" at bounding box center [899, 231] width 73 height 26
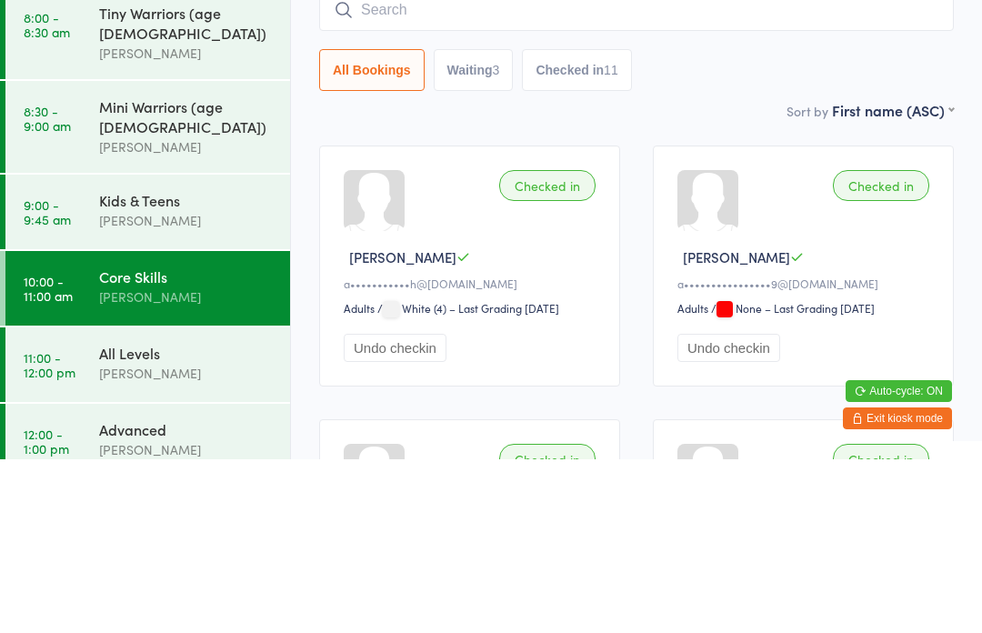
click at [936, 319] on div "Checked in [PERSON_NAME] D a••••••••••••••••9@[DOMAIN_NAME] Adults Adults / Non…" at bounding box center [803, 439] width 301 height 241
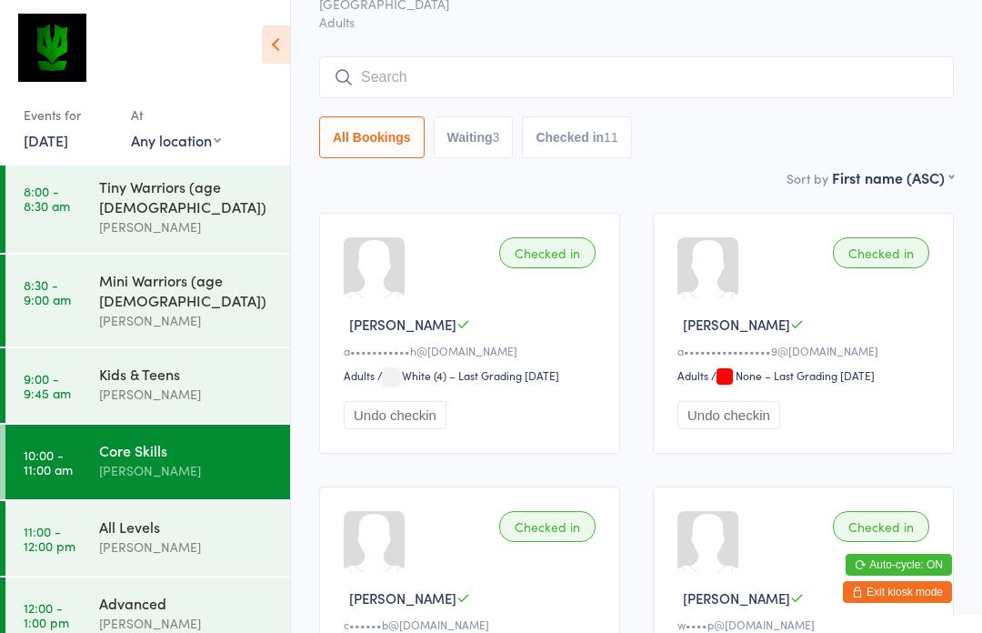
scroll to position [105, 0]
click at [69, 348] on link "9:00 - 9:45 am Kids & Teens [PERSON_NAME]" at bounding box center [147, 385] width 285 height 75
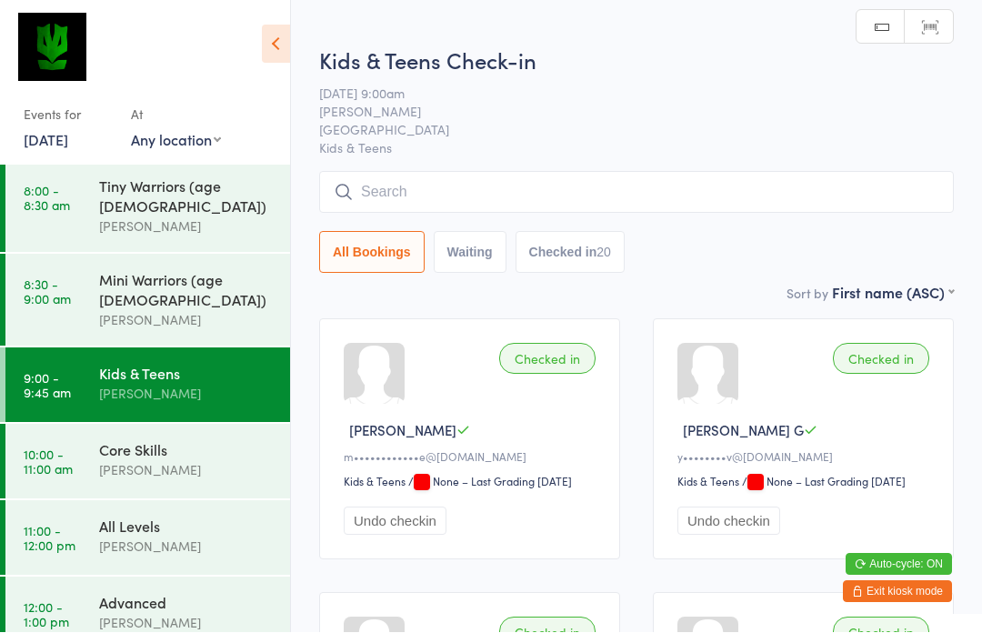
scroll to position [1, 0]
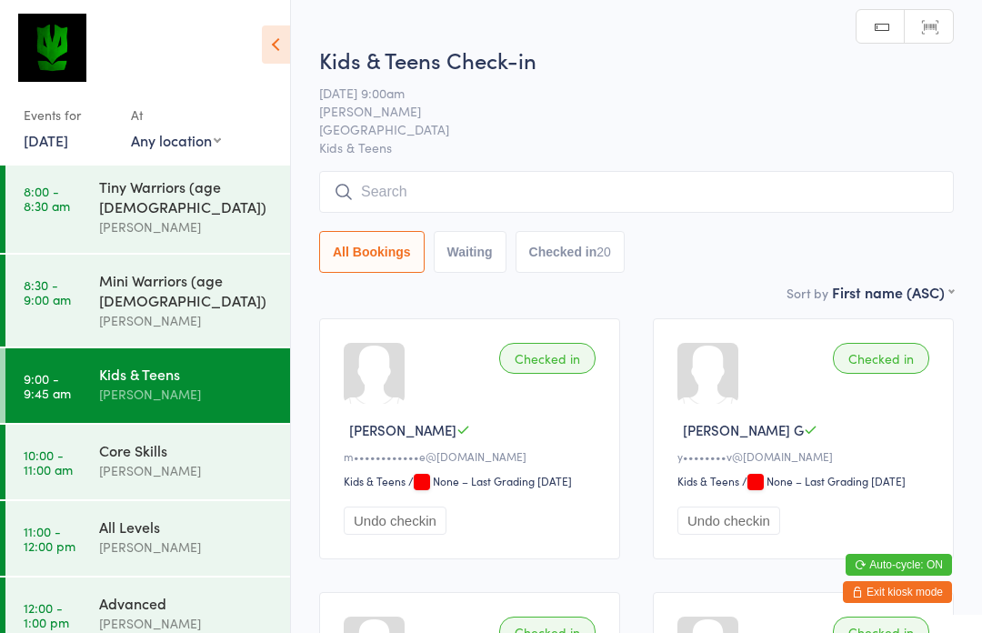
click at [216, 460] on div "[PERSON_NAME]" at bounding box center [186, 470] width 175 height 21
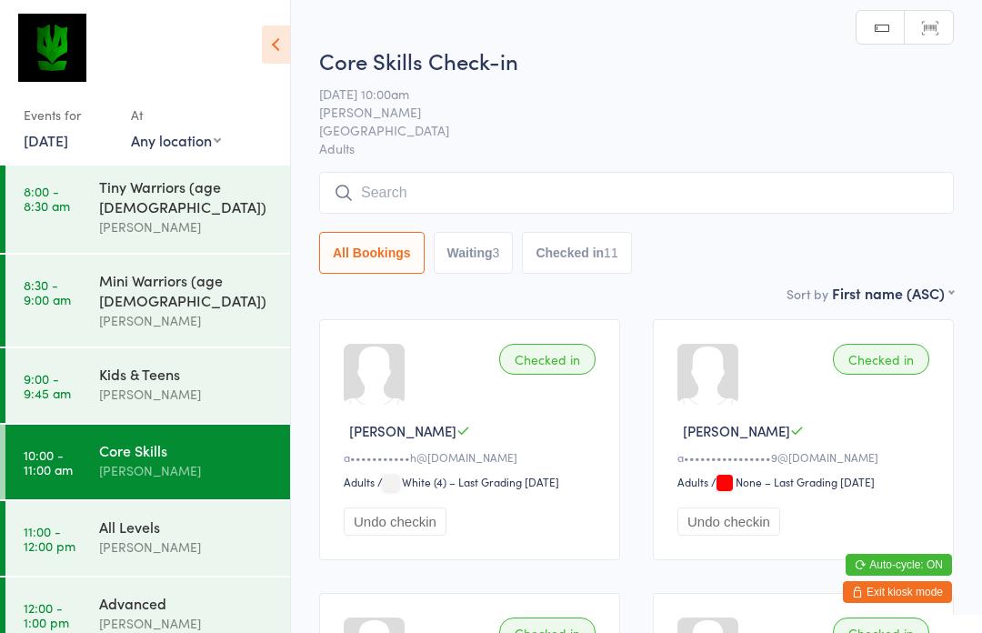
click at [502, 239] on button "Waiting 3" at bounding box center [474, 253] width 80 height 42
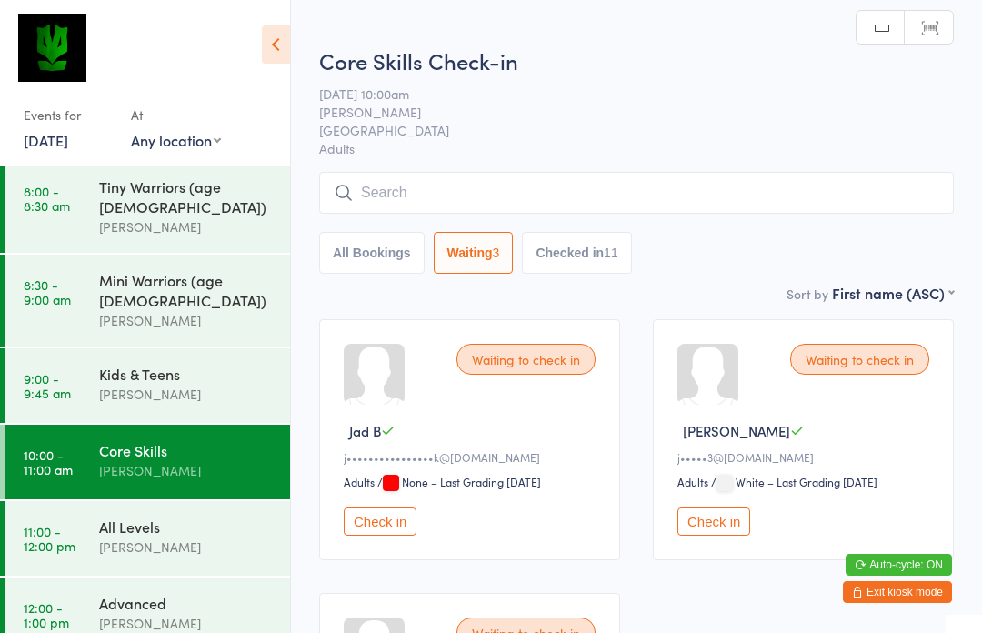
click at [539, 199] on input "search" at bounding box center [636, 193] width 635 height 42
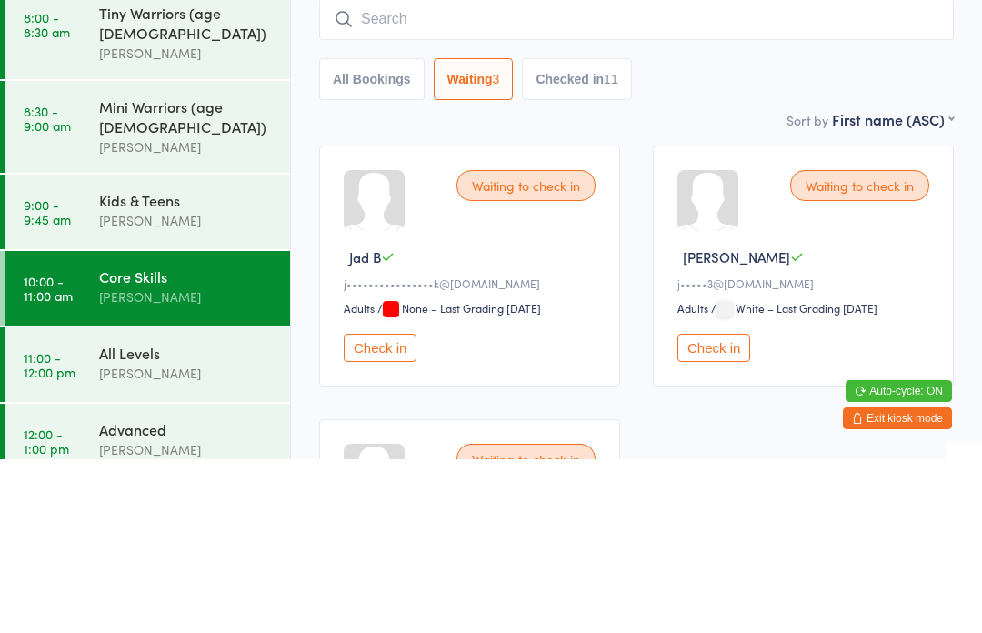
click at [379, 232] on button "All Bookings" at bounding box center [371, 253] width 105 height 42
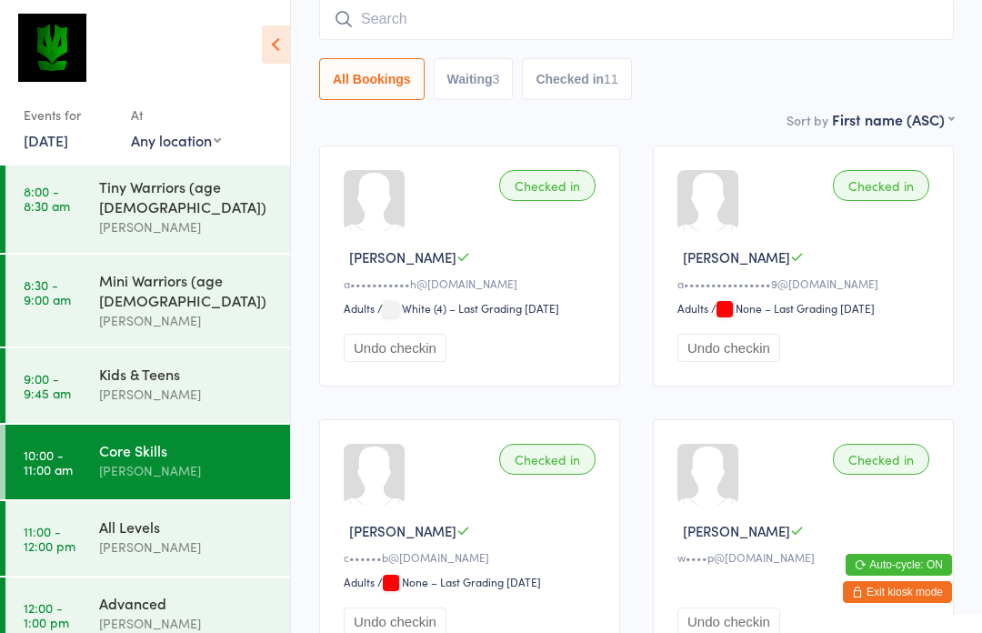
click at [455, 18] on input "search" at bounding box center [636, 19] width 635 height 42
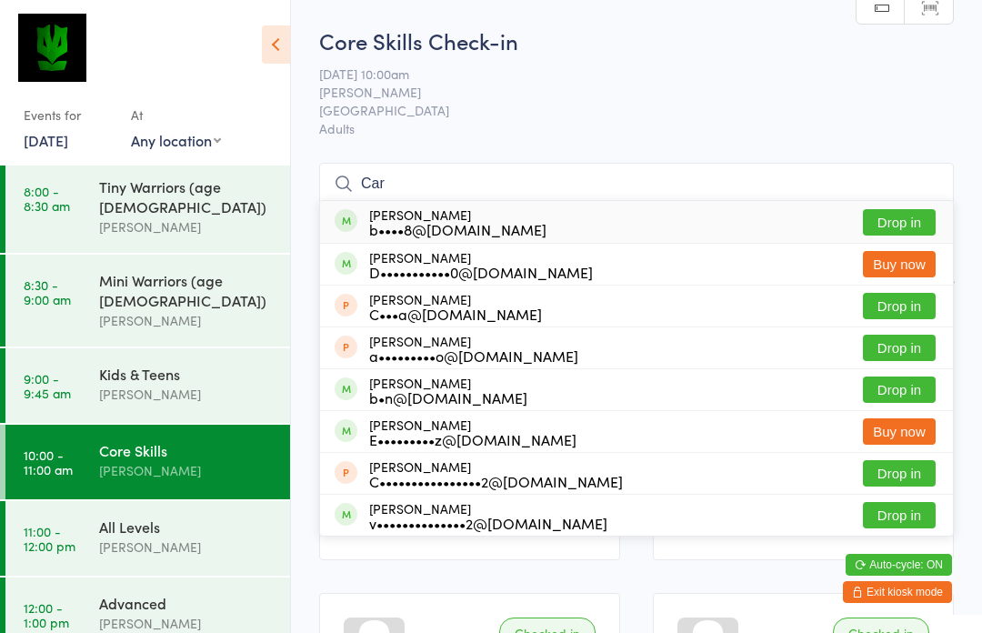
click at [279, 38] on icon at bounding box center [276, 44] width 28 height 38
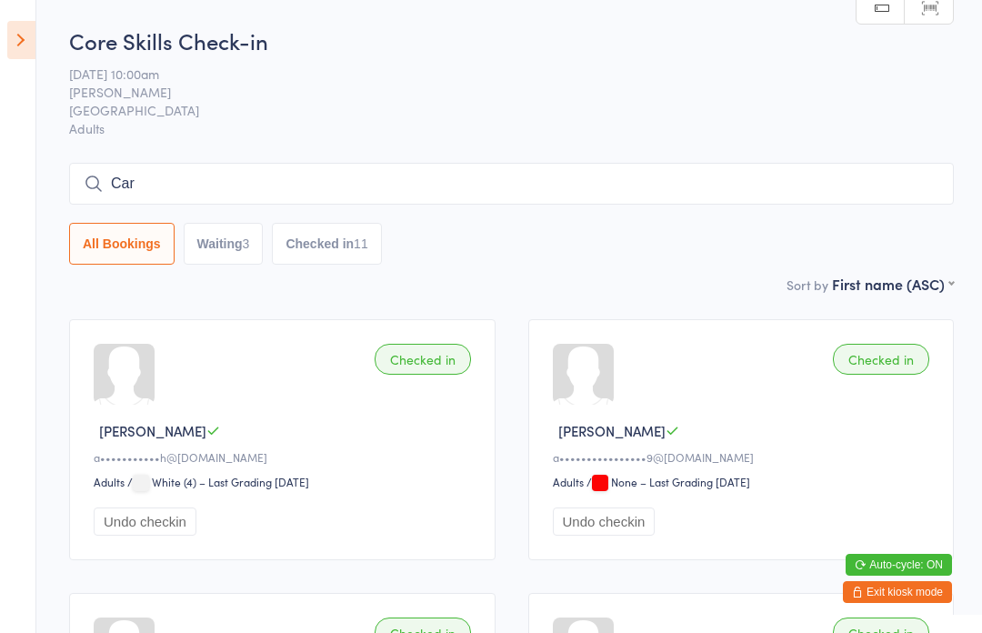
click at [271, 188] on input "Car" at bounding box center [511, 184] width 885 height 42
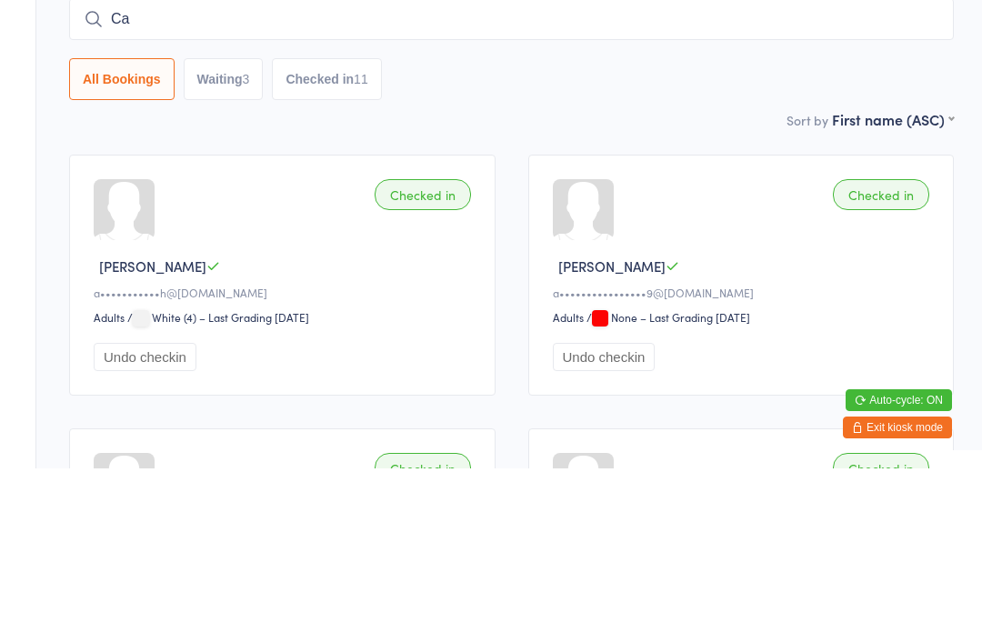
type input "C"
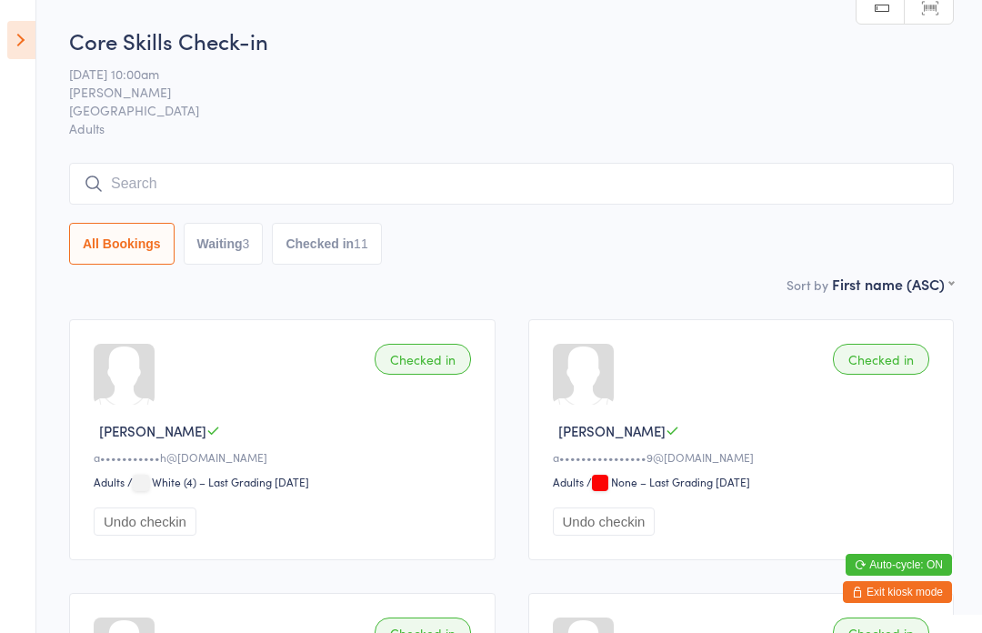
click at [22, 38] on icon at bounding box center [21, 40] width 28 height 38
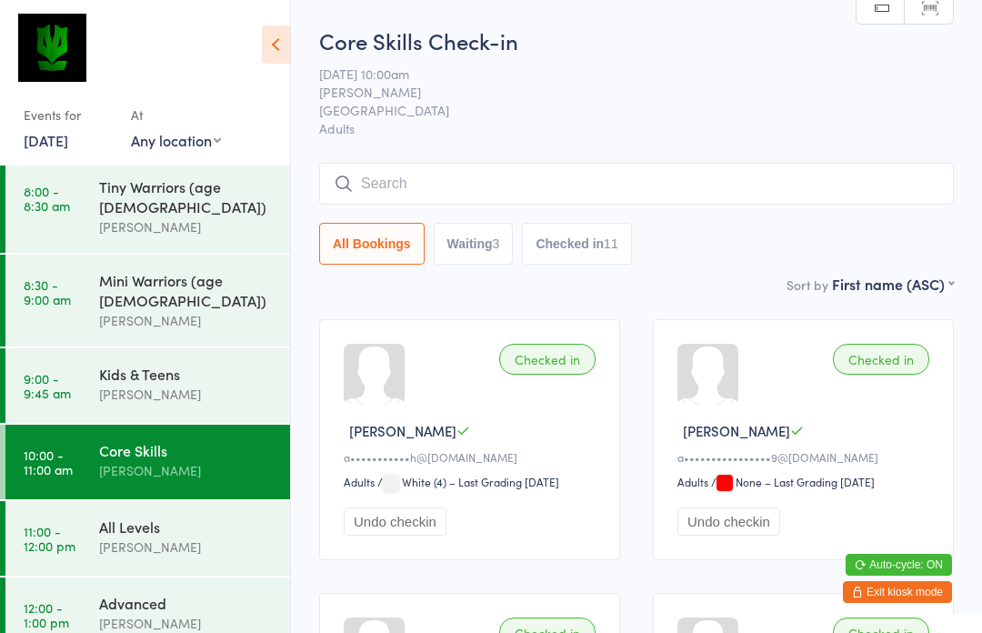
click at [168, 516] on div "All Levels" at bounding box center [186, 526] width 175 height 20
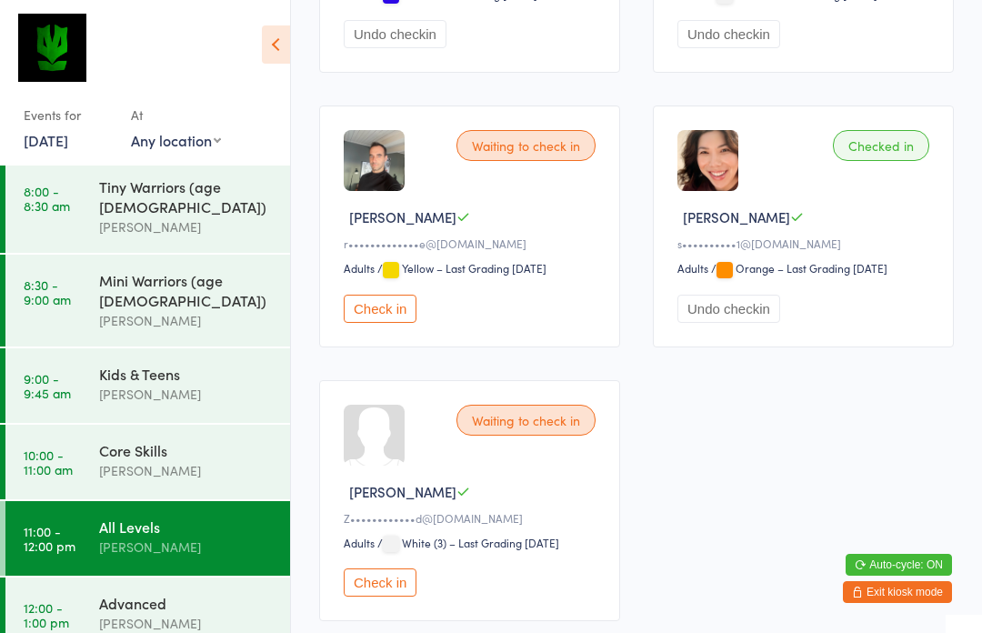
scroll to position [2131, 0]
click at [393, 595] on button "Check in" at bounding box center [380, 581] width 73 height 28
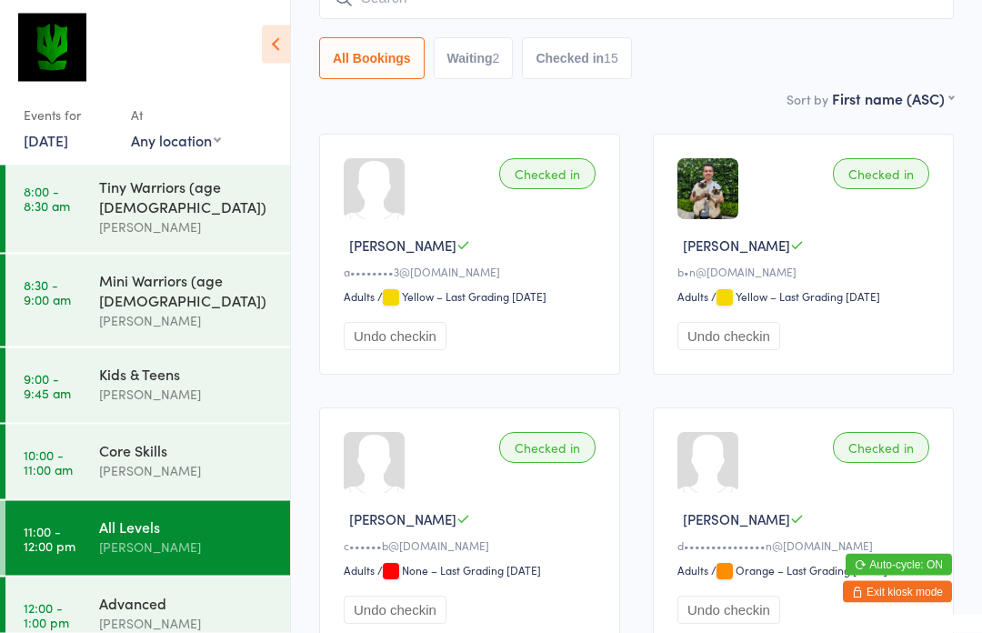
scroll to position [0, 0]
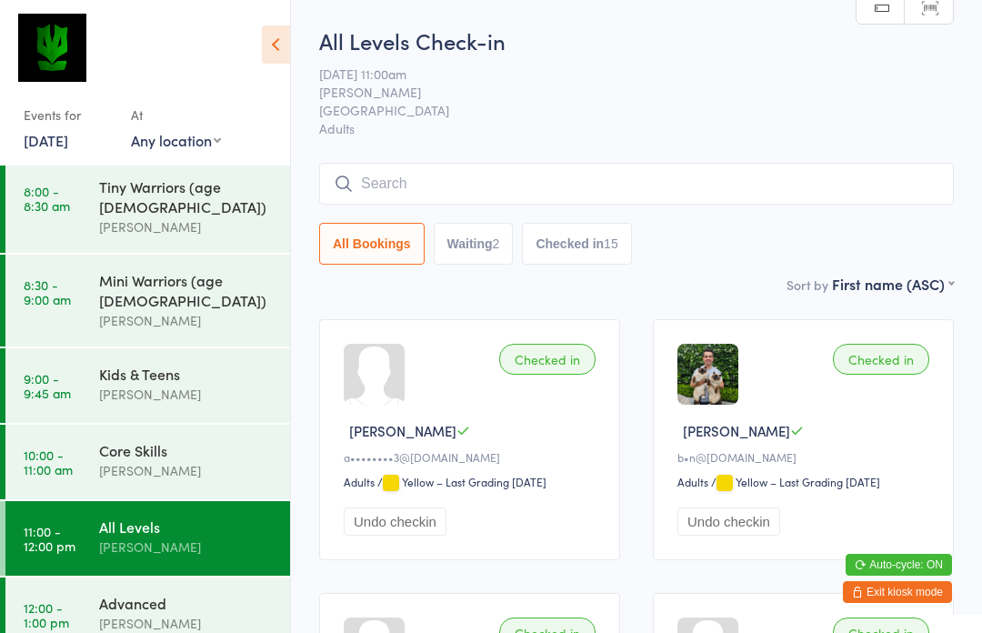
click at [425, 182] on input "search" at bounding box center [636, 184] width 635 height 42
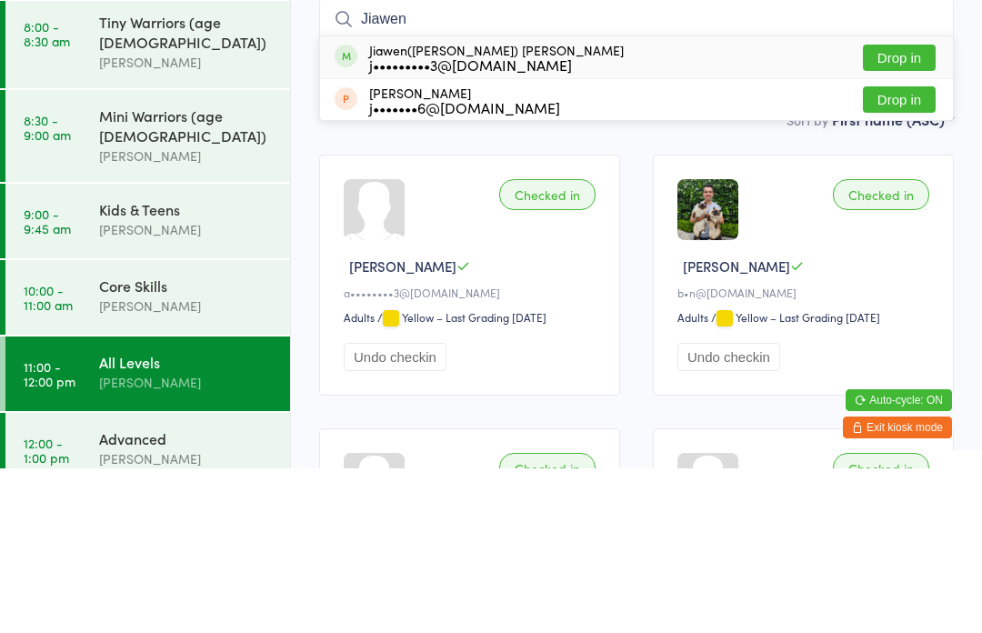
type input "Jiawen"
click at [901, 209] on button "Drop in" at bounding box center [899, 222] width 73 height 26
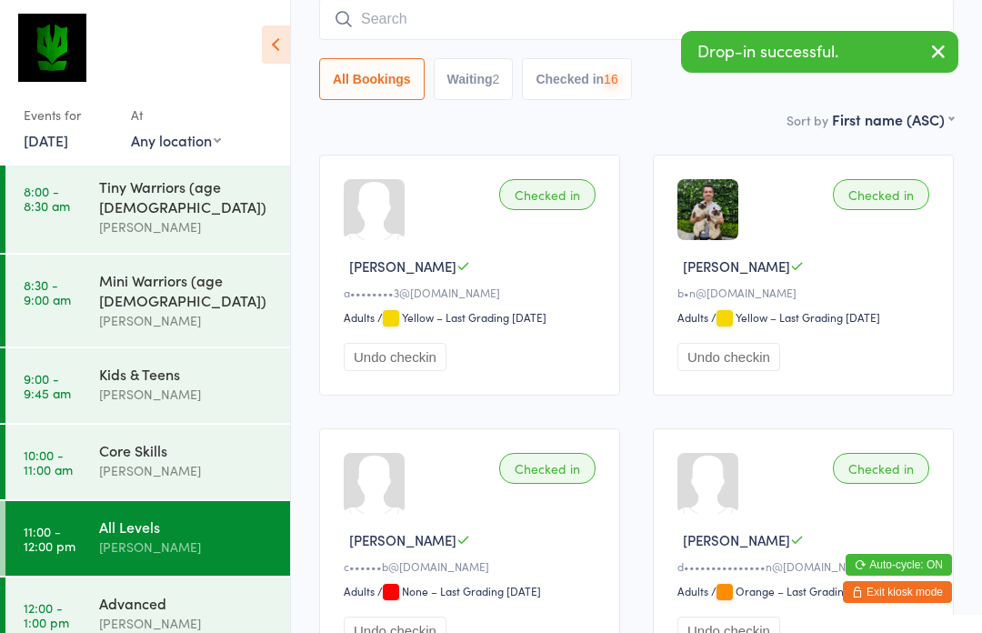
click at [157, 593] on div "Advanced" at bounding box center [186, 603] width 175 height 20
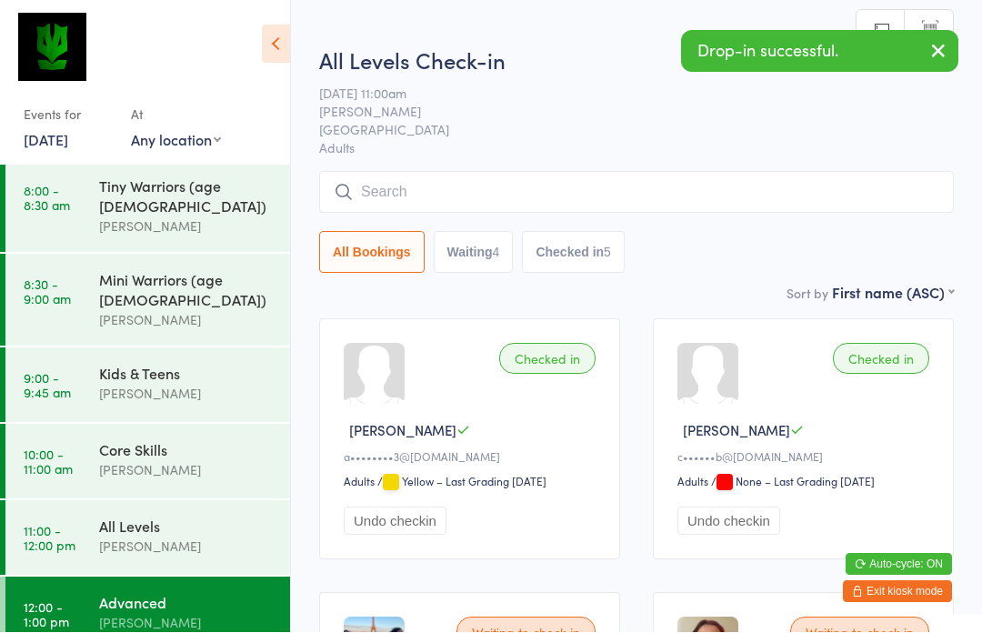
scroll to position [1, 0]
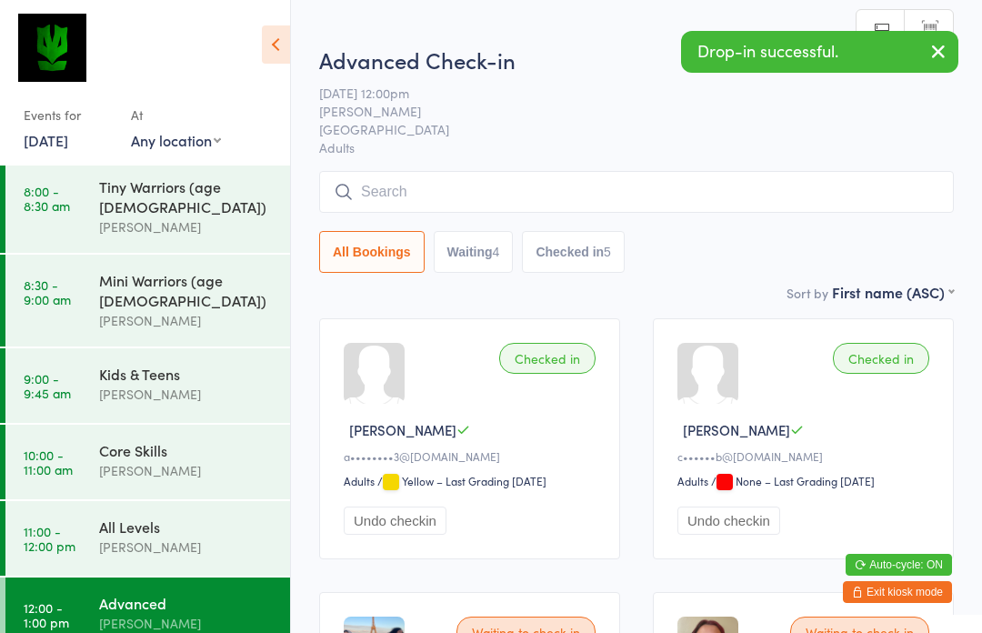
click at [567, 185] on input "search" at bounding box center [636, 192] width 635 height 42
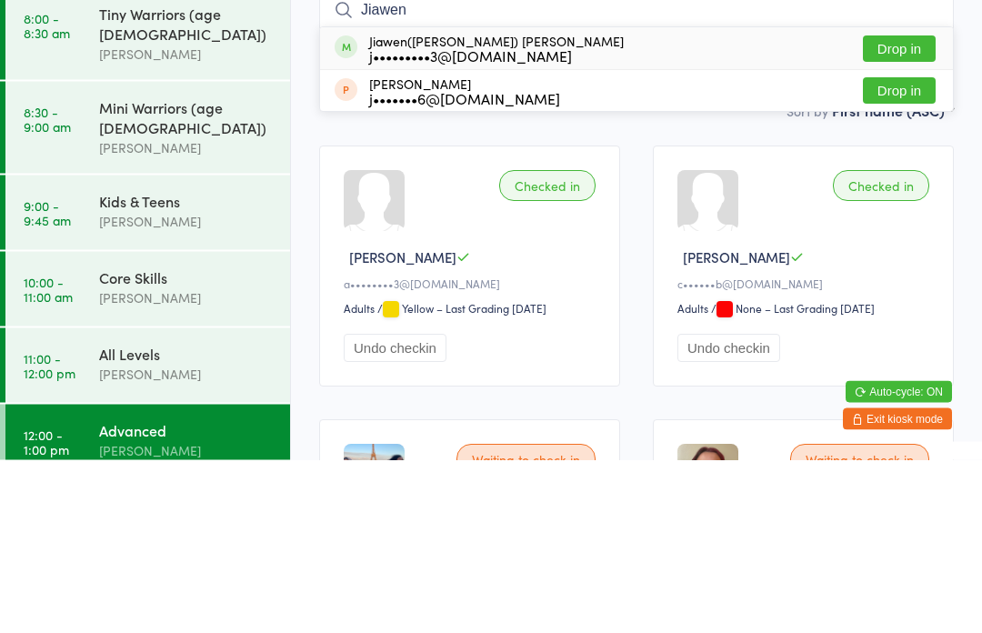
type input "Jiawen"
click at [898, 209] on button "Drop in" at bounding box center [899, 222] width 73 height 26
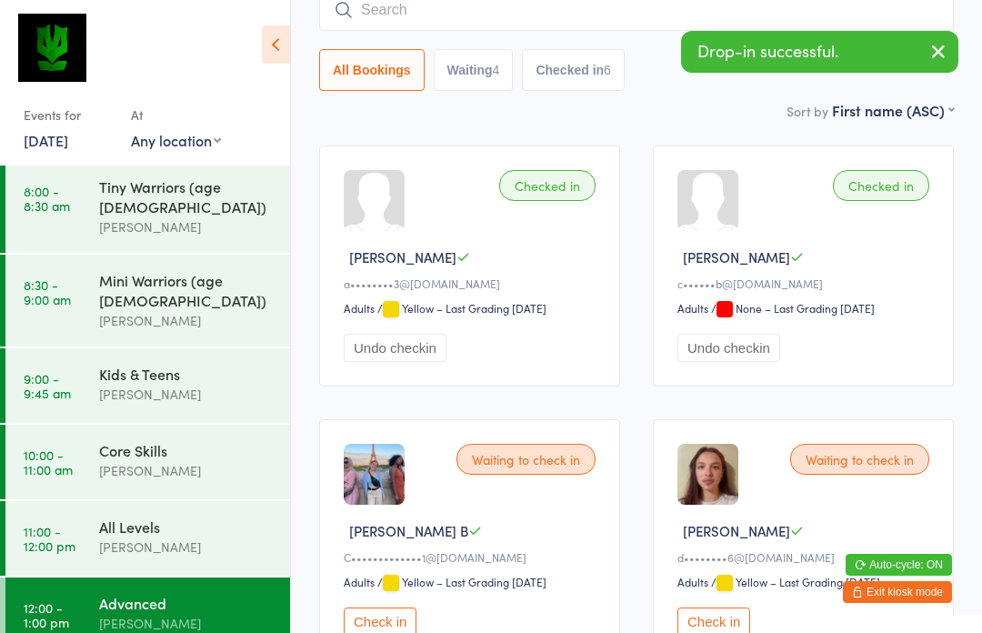
click at [181, 516] on div "All Levels" at bounding box center [186, 526] width 175 height 20
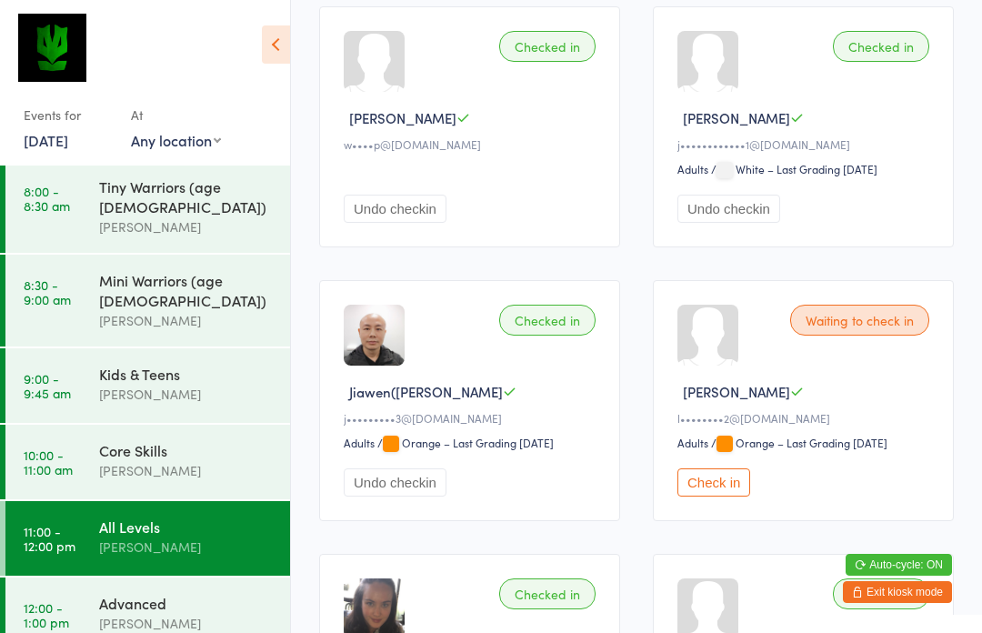
scroll to position [1291, 0]
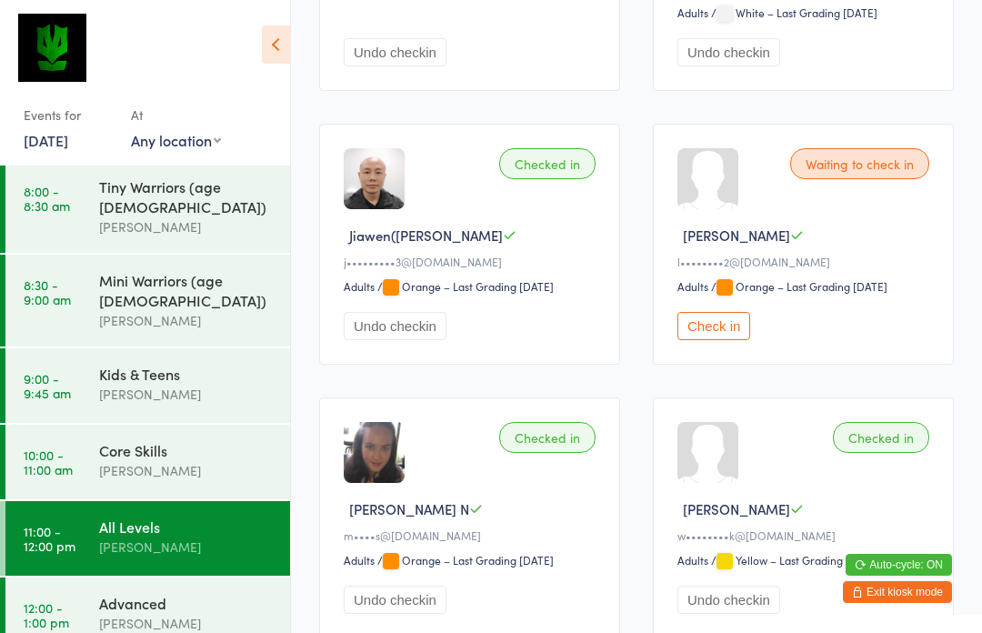
click at [734, 340] on button "Check in" at bounding box center [713, 326] width 73 height 28
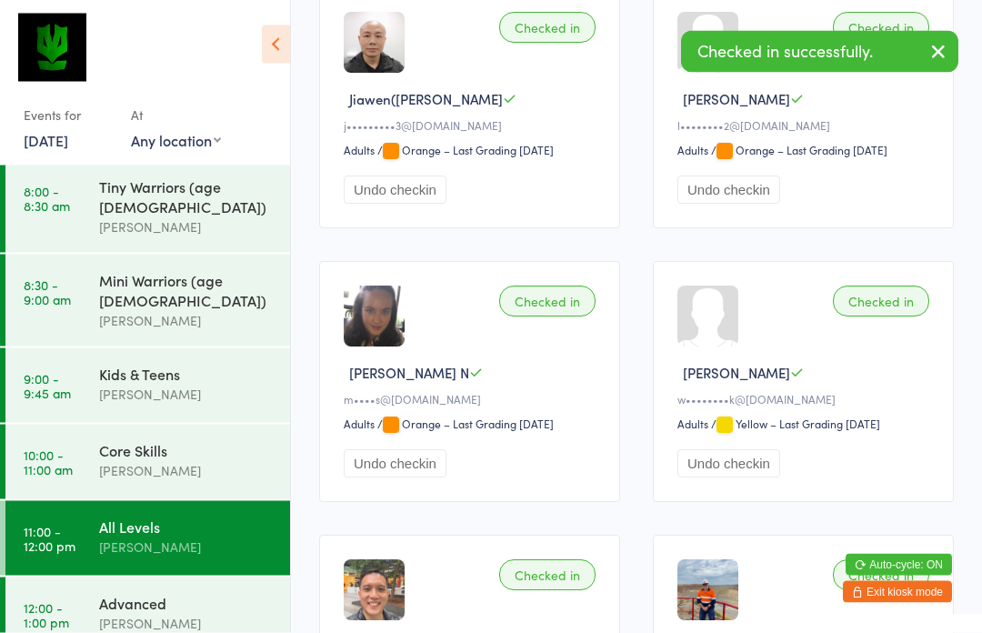
scroll to position [1429, 0]
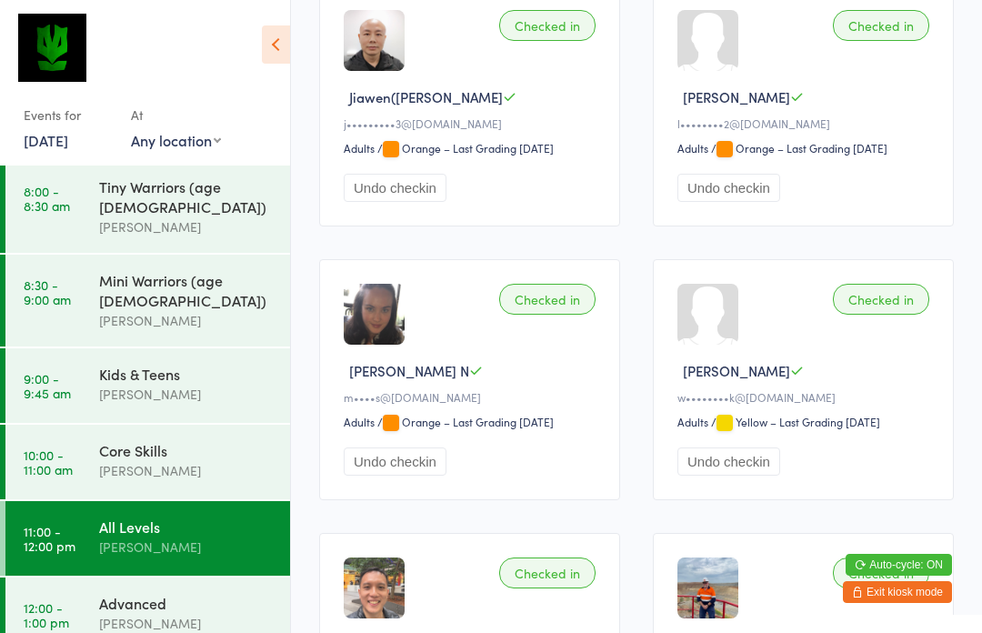
click at [199, 605] on div "Advanced [PERSON_NAME]" at bounding box center [194, 613] width 191 height 72
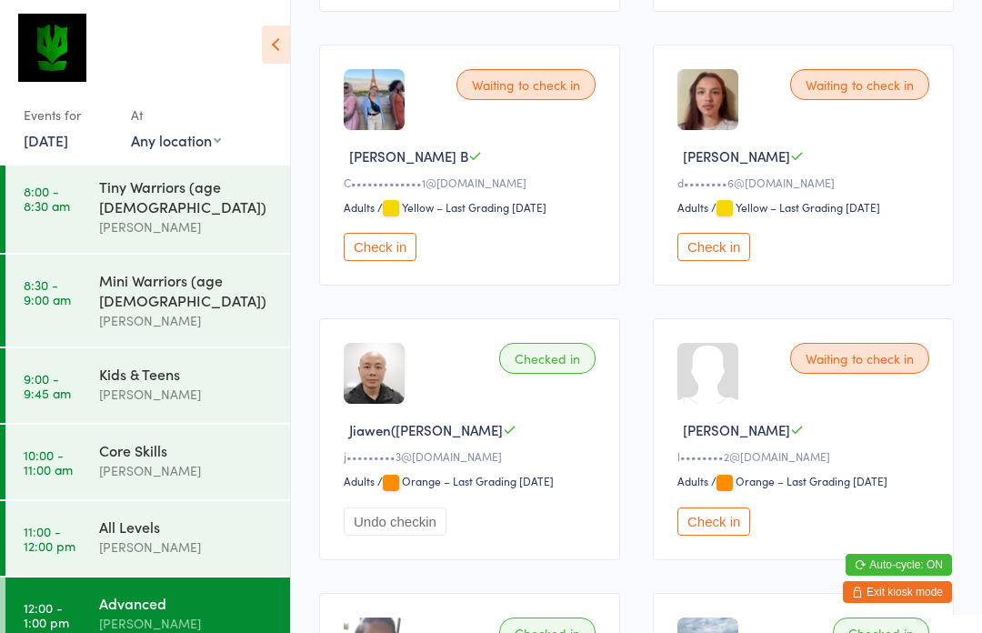
scroll to position [608, 0]
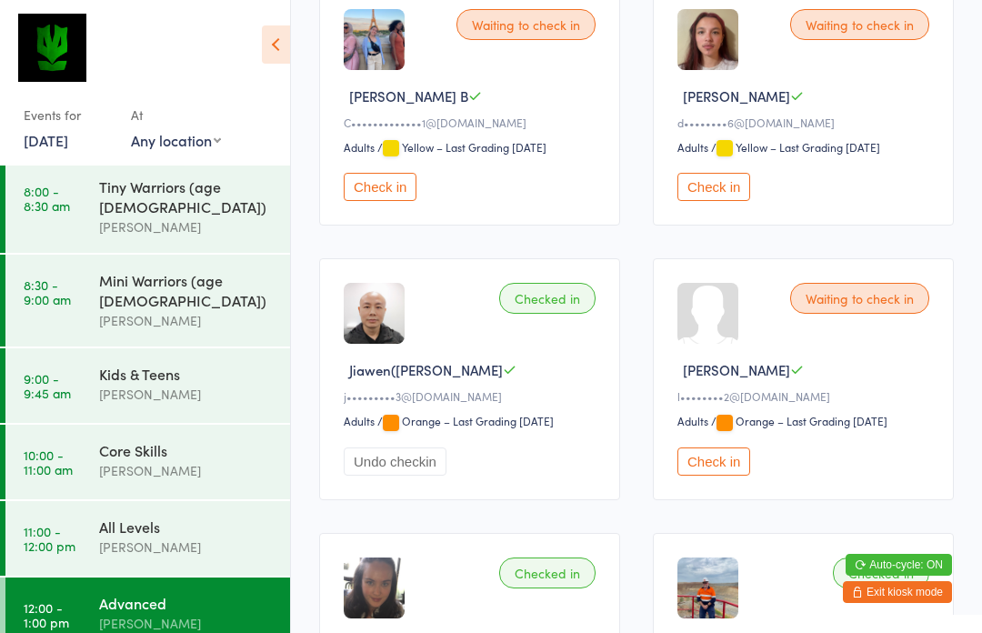
click at [741, 475] on button "Check in" at bounding box center [713, 461] width 73 height 28
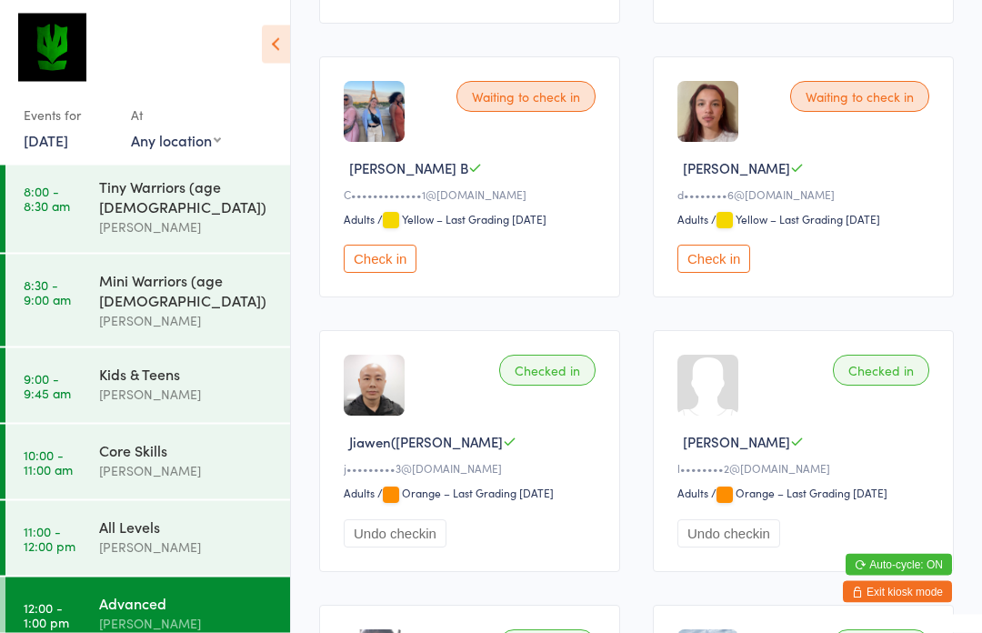
scroll to position [532, 0]
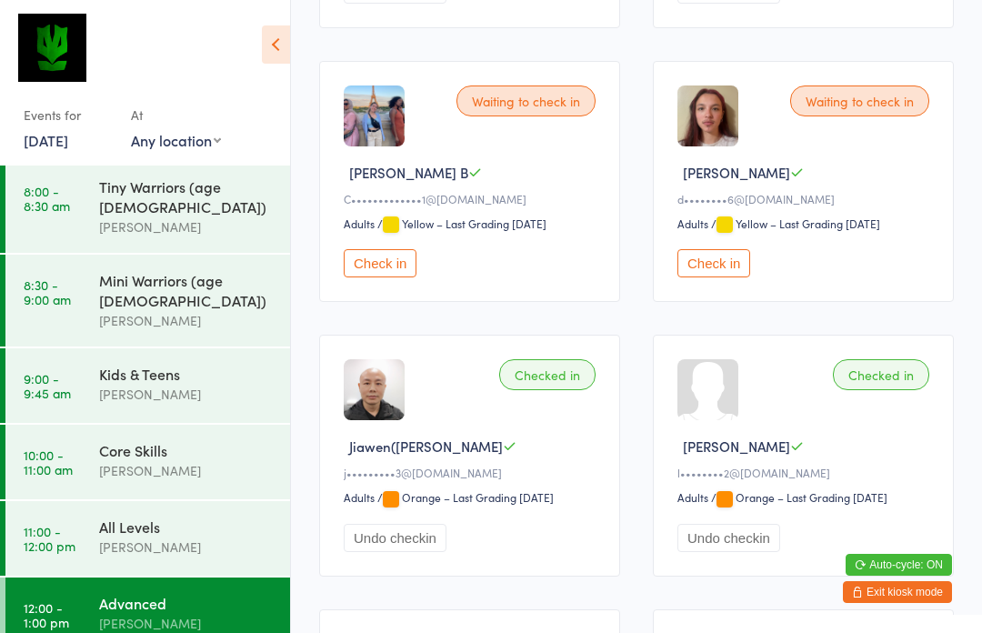
click at [95, 501] on link "11:00 - 12:00 pm All Levels [PERSON_NAME]" at bounding box center [147, 538] width 285 height 75
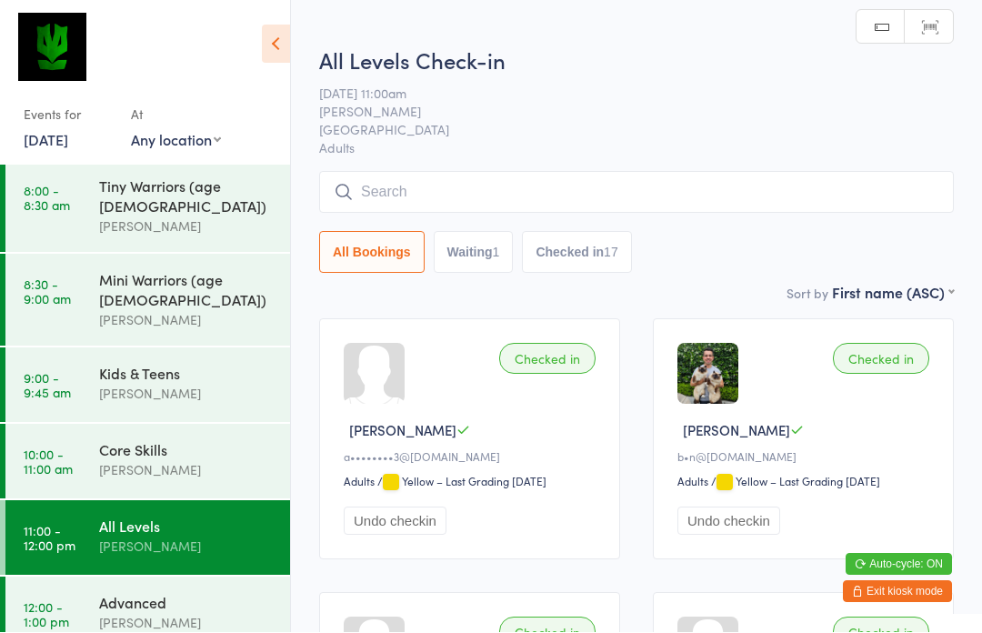
scroll to position [1, 0]
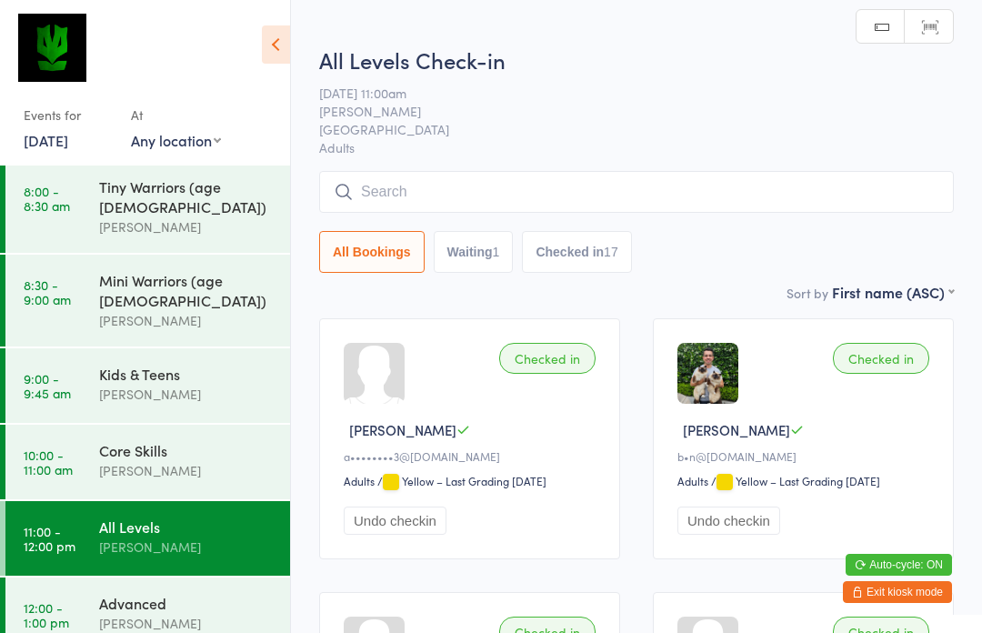
click at [405, 164] on div "All Levels Check-in [DATE] 11:00am Tegan Tandek Surry Hills Gym Adults Manual s…" at bounding box center [636, 163] width 635 height 237
